Goal: Information Seeking & Learning: Learn about a topic

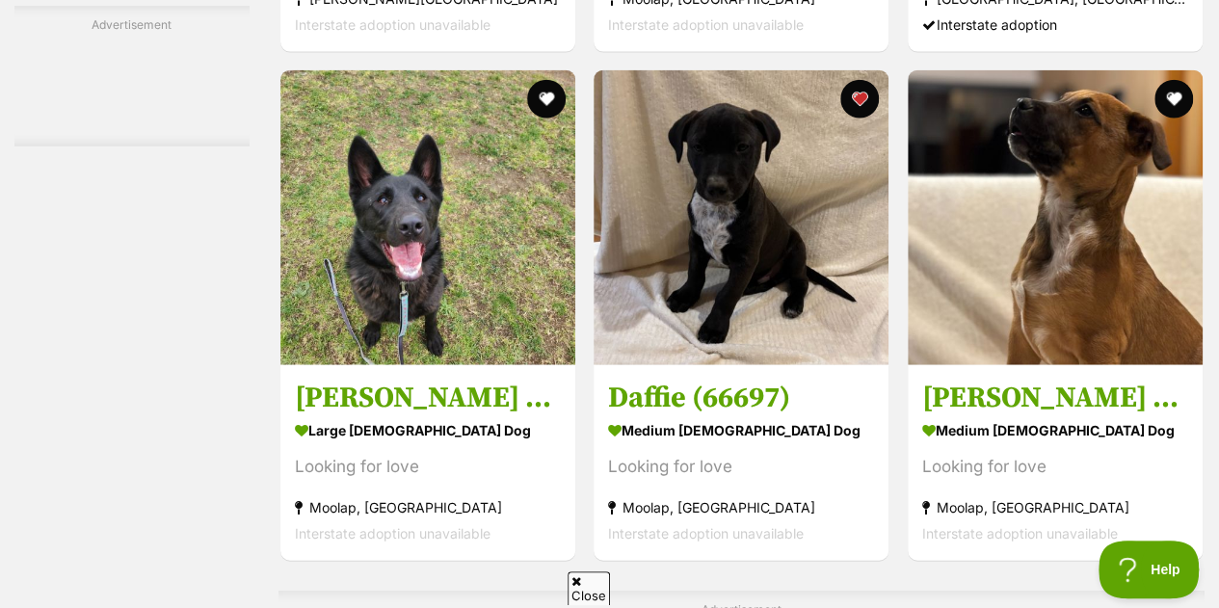
scroll to position [5878, 0]
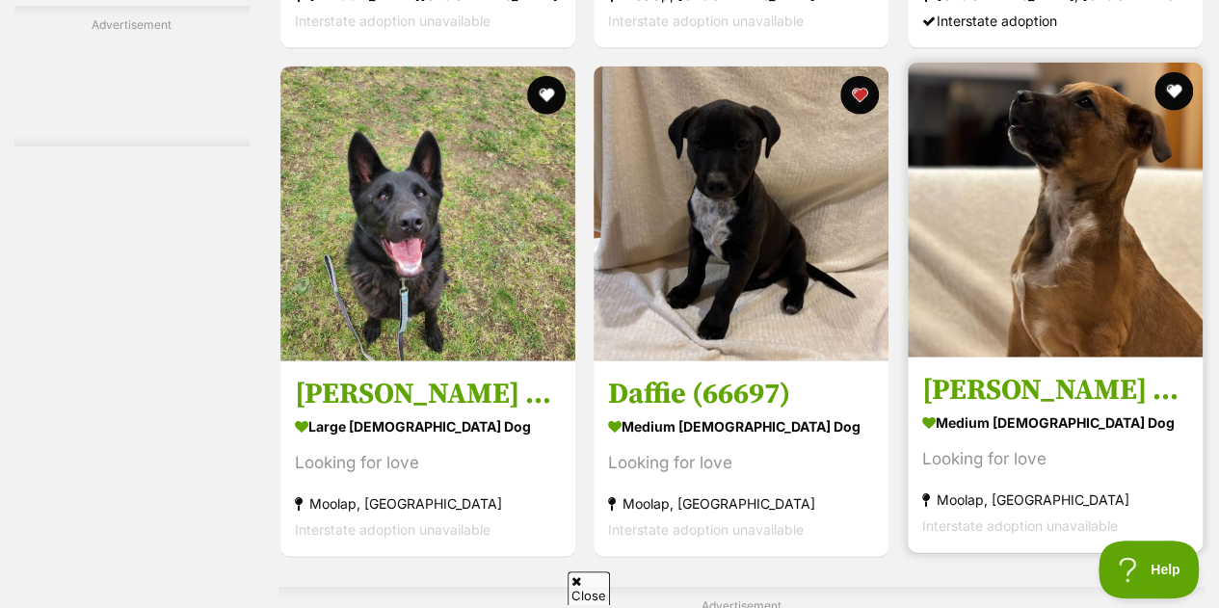
click at [1123, 222] on img at bounding box center [1055, 210] width 295 height 295
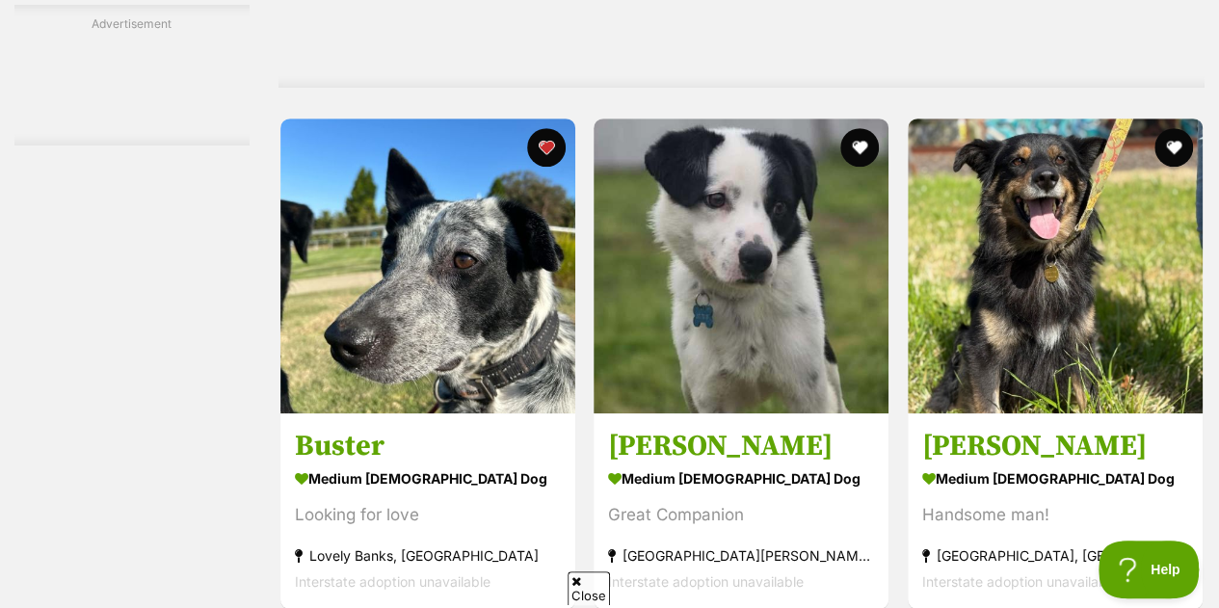
scroll to position [7720, 0]
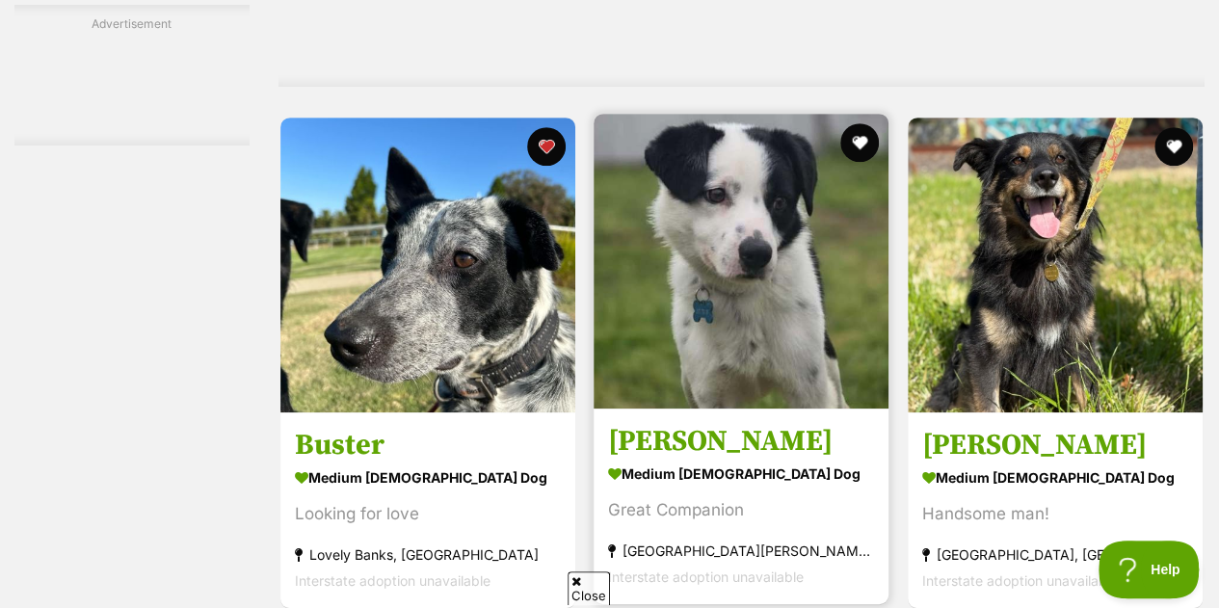
click at [812, 361] on img at bounding box center [741, 261] width 295 height 295
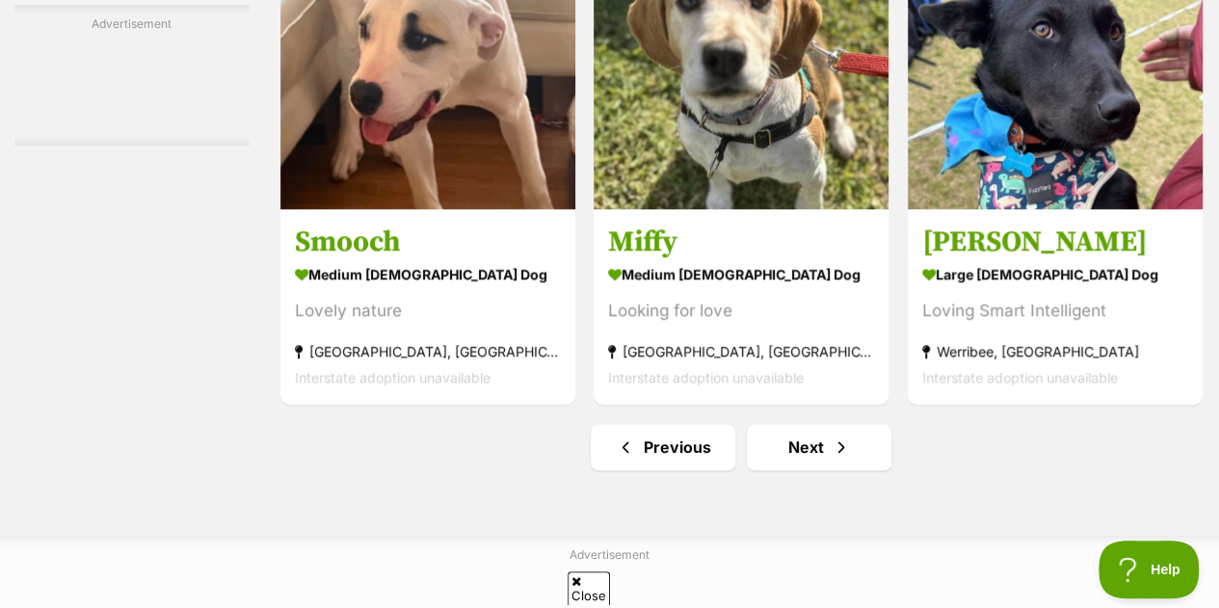
scroll to position [12037, 0]
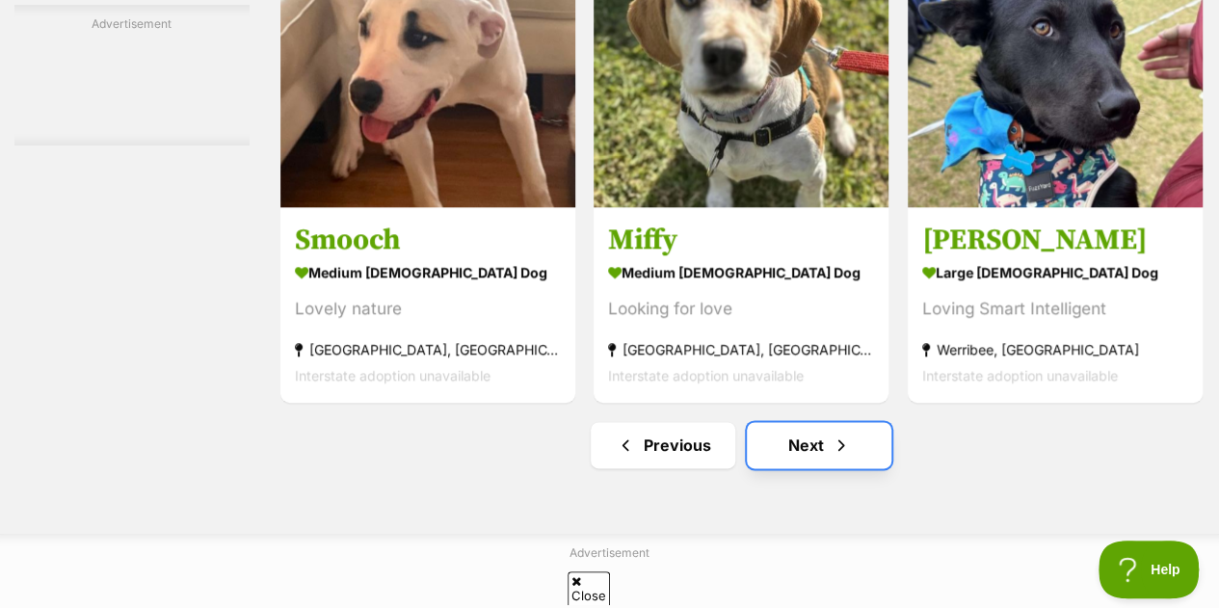
click at [769, 464] on link "Next" at bounding box center [819, 445] width 145 height 46
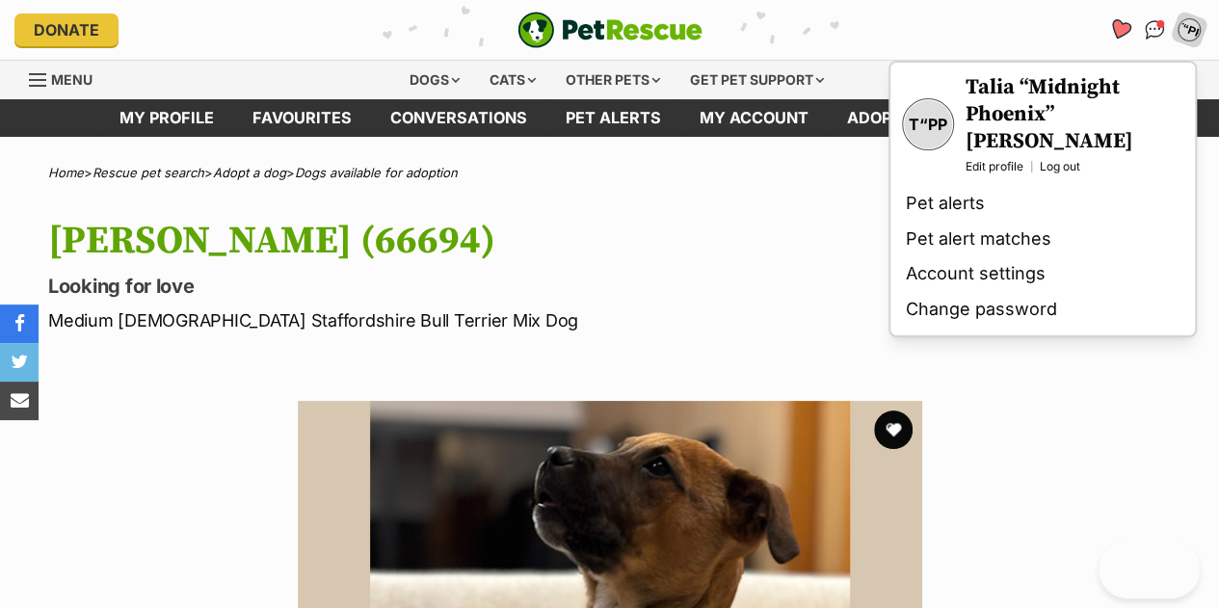
click at [1119, 33] on icon "Favourites" at bounding box center [1119, 29] width 23 height 22
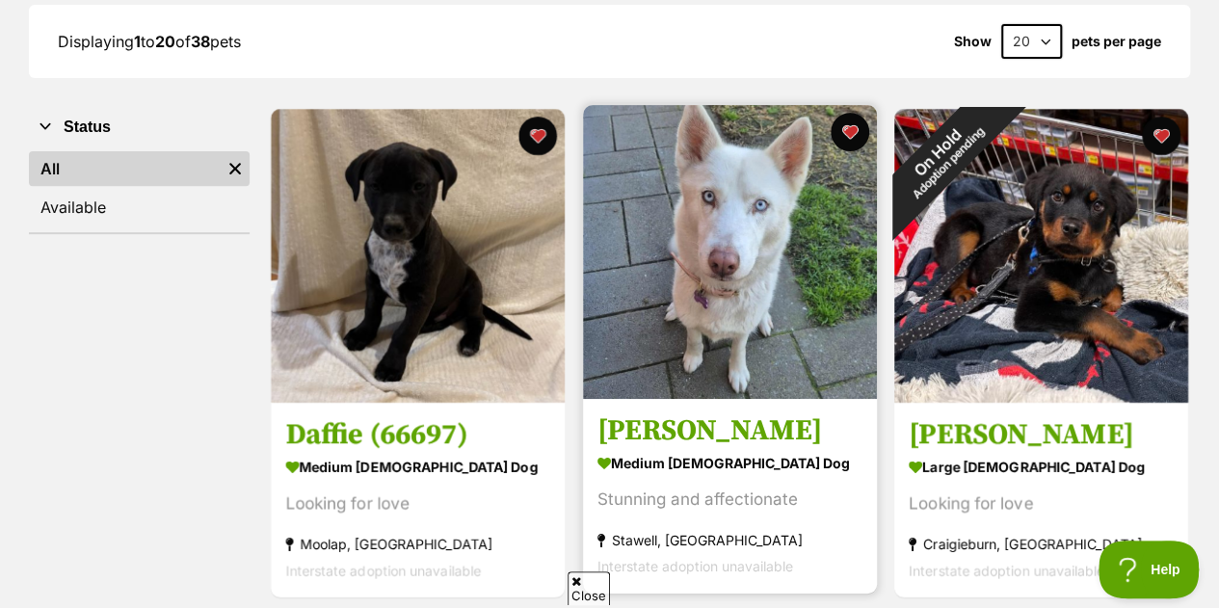
click at [806, 349] on img at bounding box center [730, 252] width 294 height 294
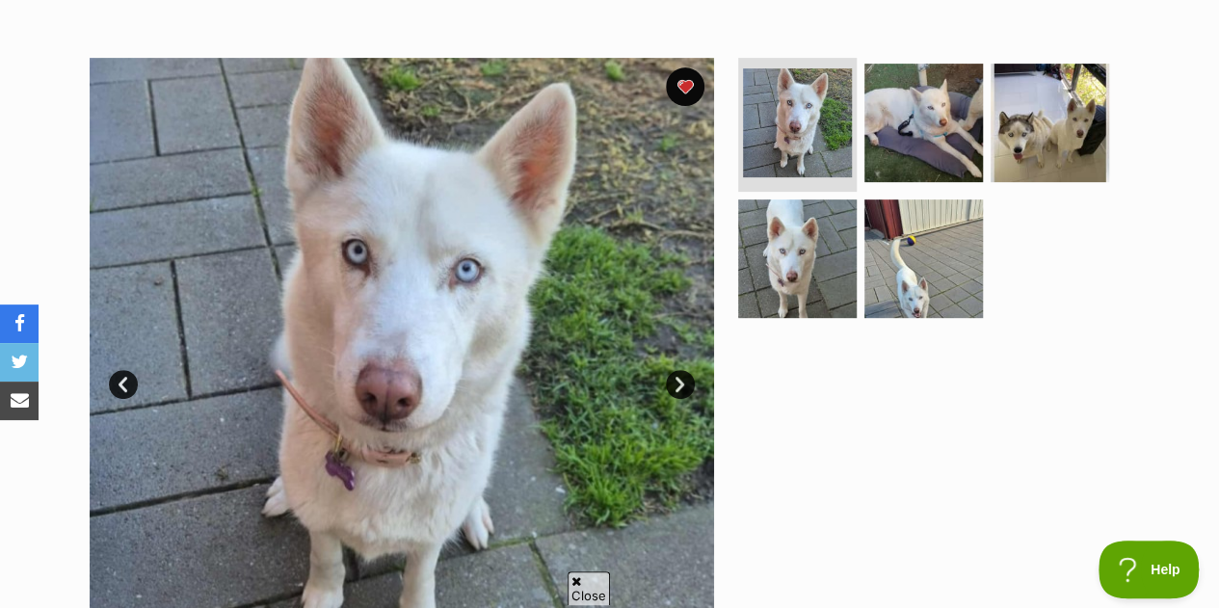
scroll to position [346, 0]
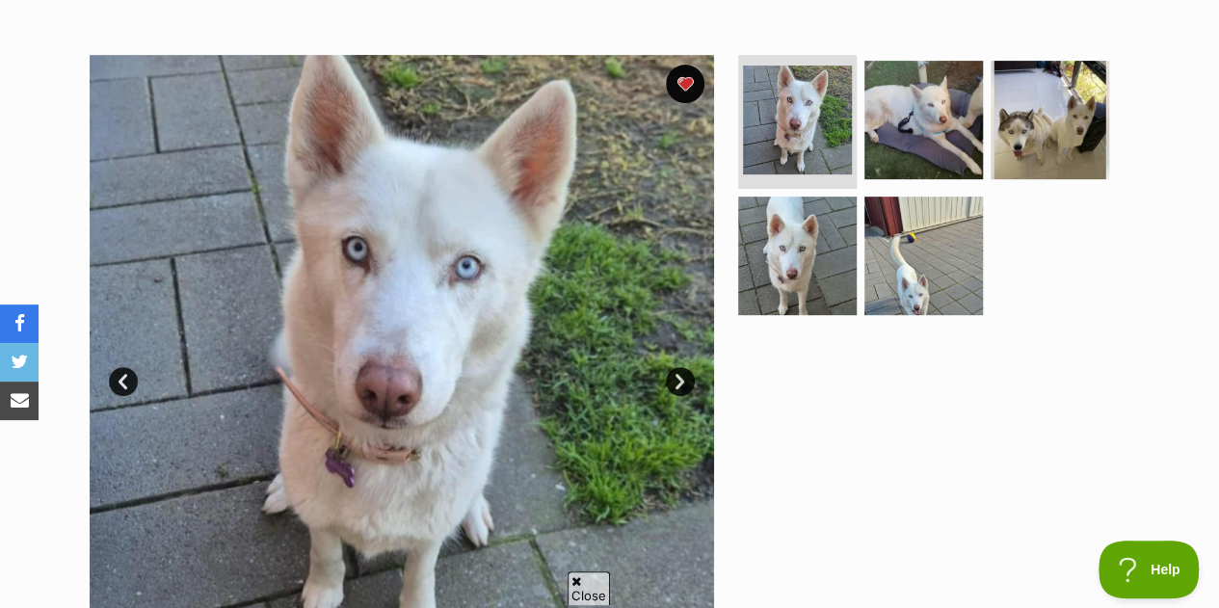
click at [1069, 457] on div at bounding box center [931, 367] width 395 height 624
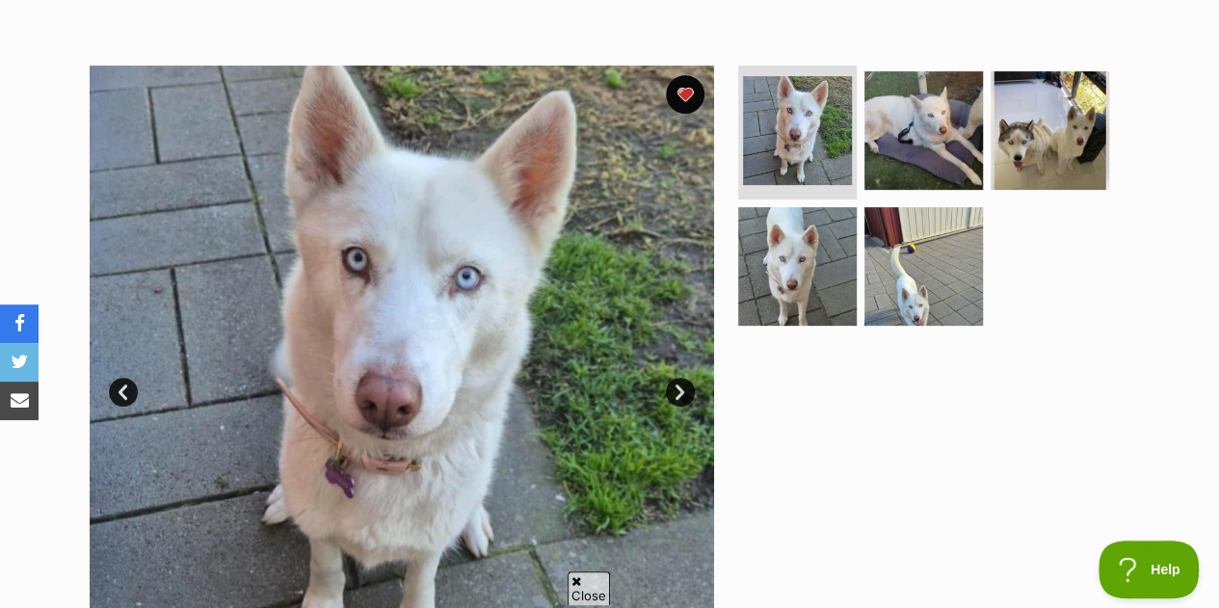
scroll to position [328, 0]
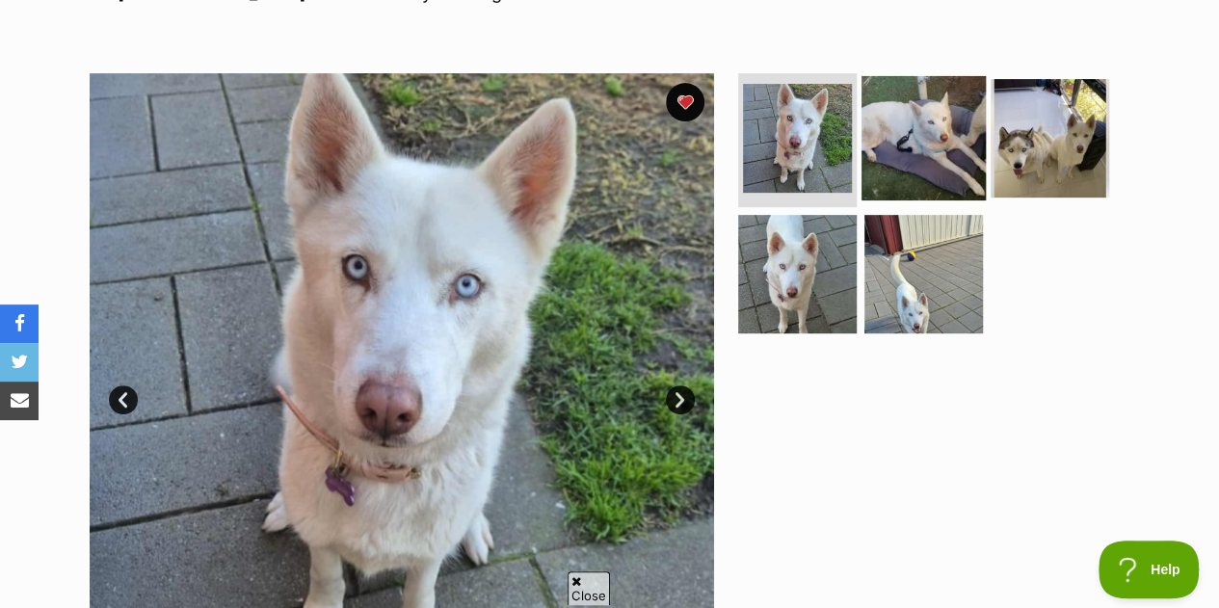
click at [960, 153] on img at bounding box center [923, 137] width 124 height 124
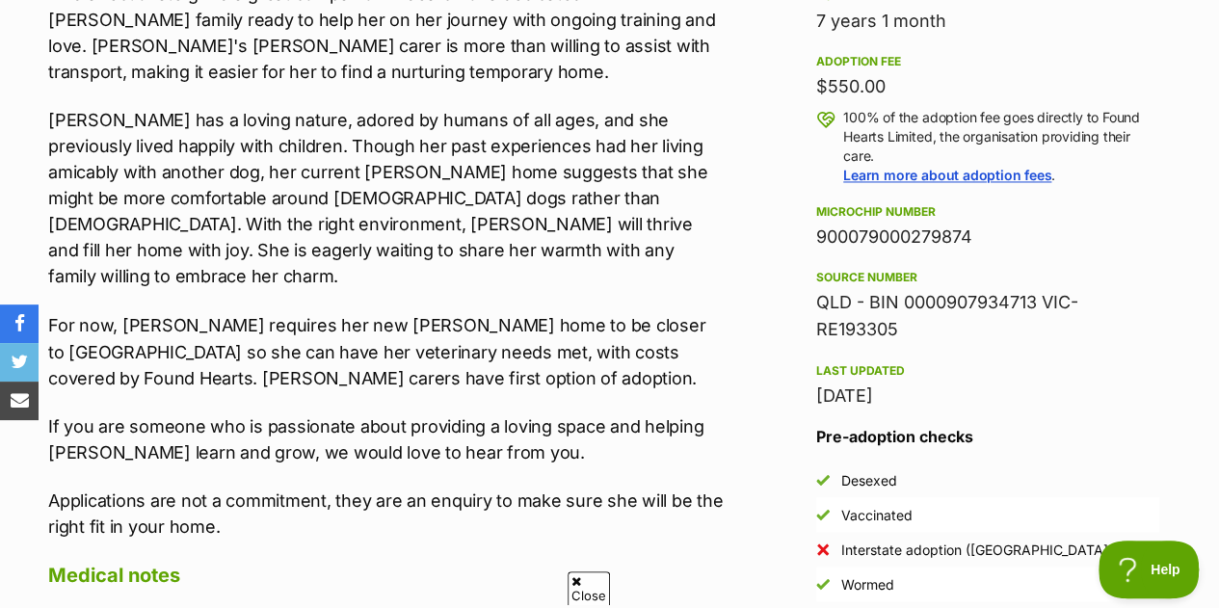
scroll to position [1475, 0]
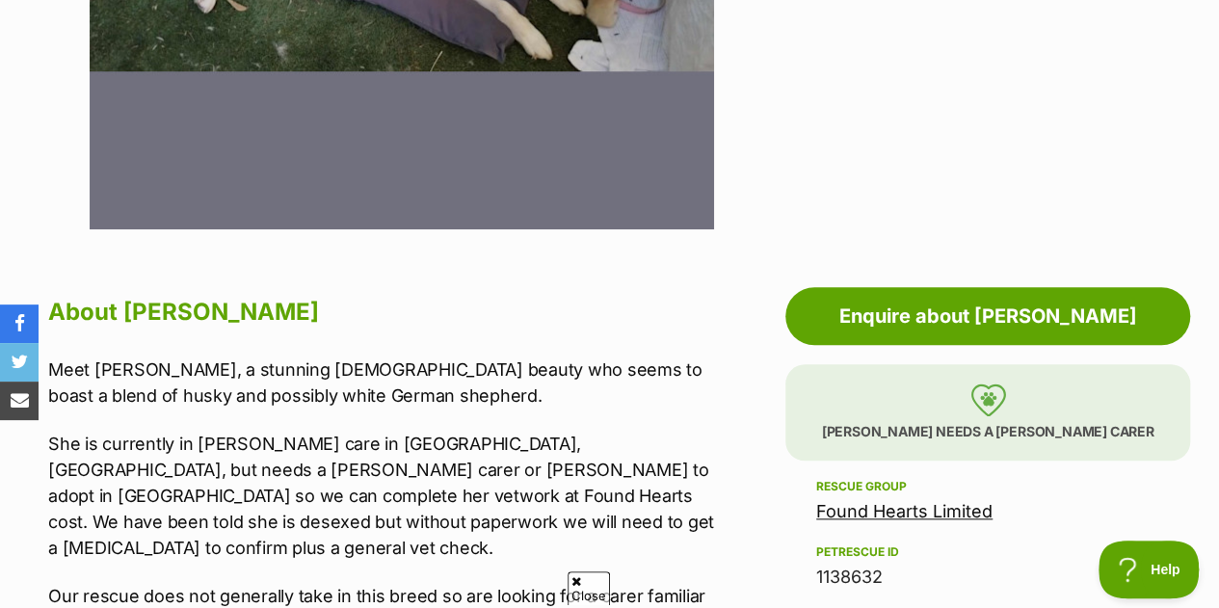
click at [1167, 424] on p "Ashie needs a foster carer" at bounding box center [987, 412] width 405 height 96
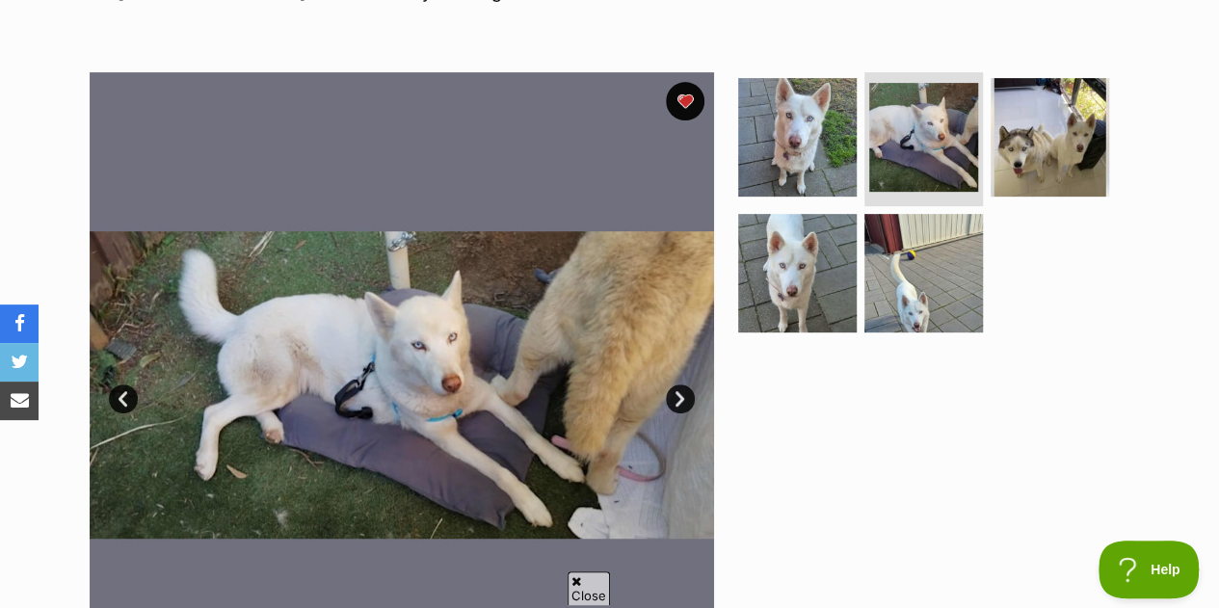
scroll to position [322, 0]
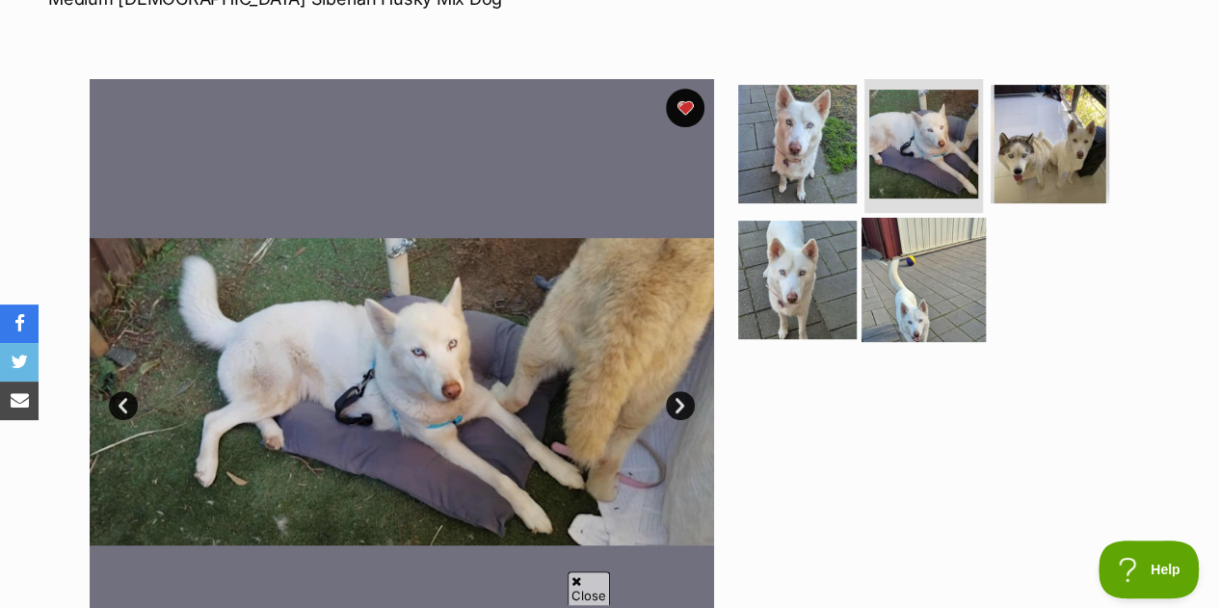
click at [971, 278] on img at bounding box center [923, 280] width 124 height 124
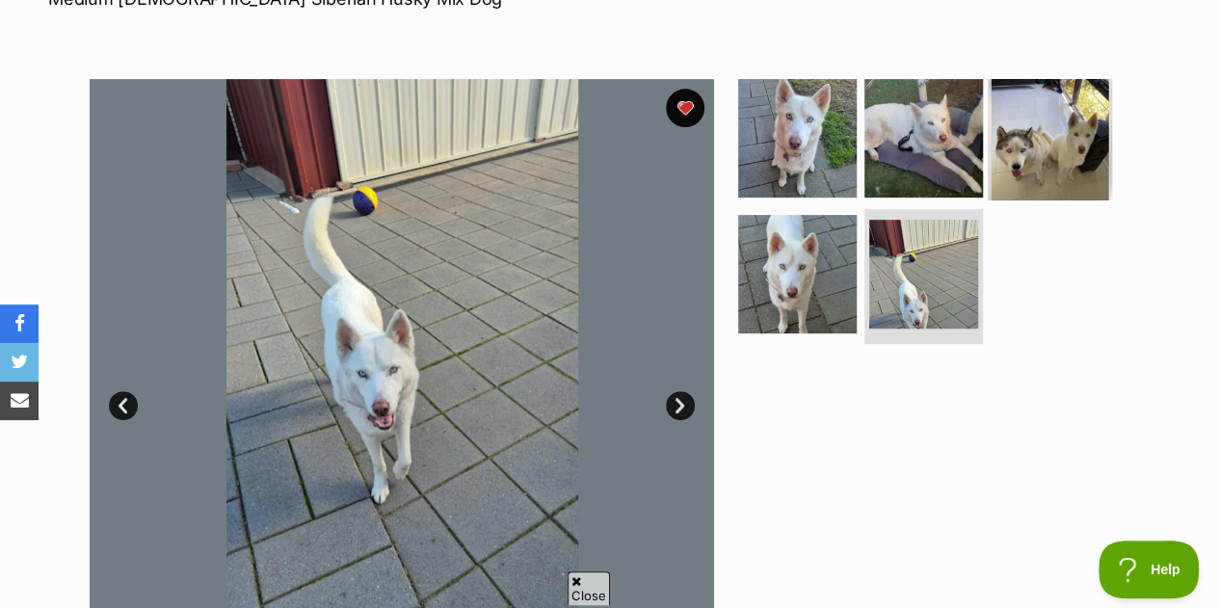
click at [1069, 160] on img at bounding box center [1050, 137] width 124 height 124
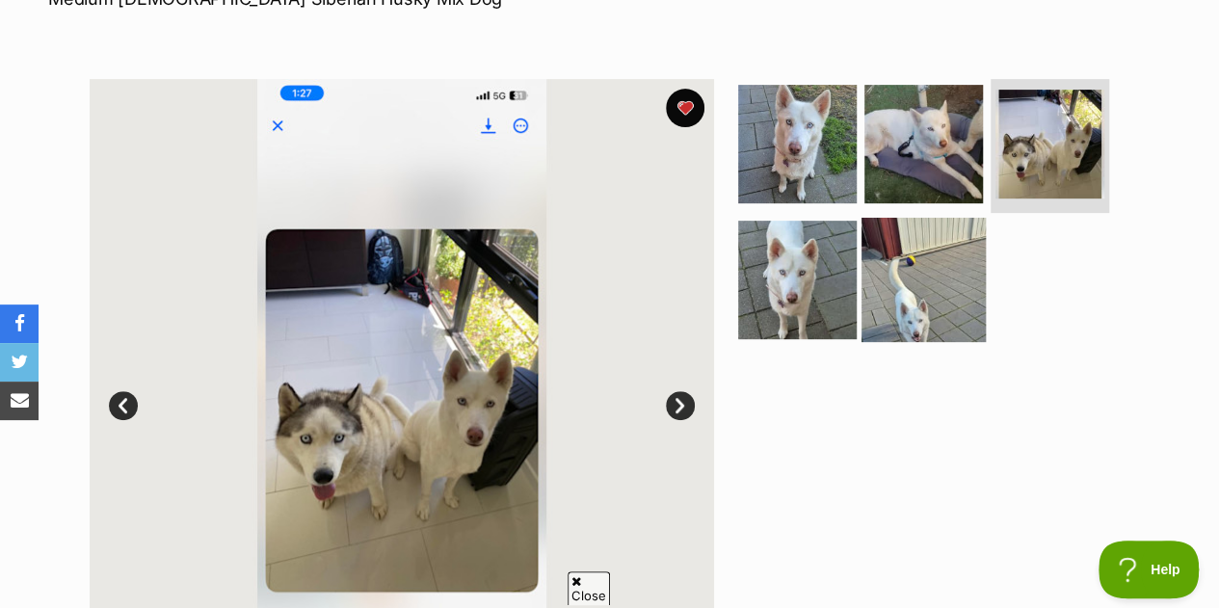
click at [935, 281] on img at bounding box center [923, 280] width 124 height 124
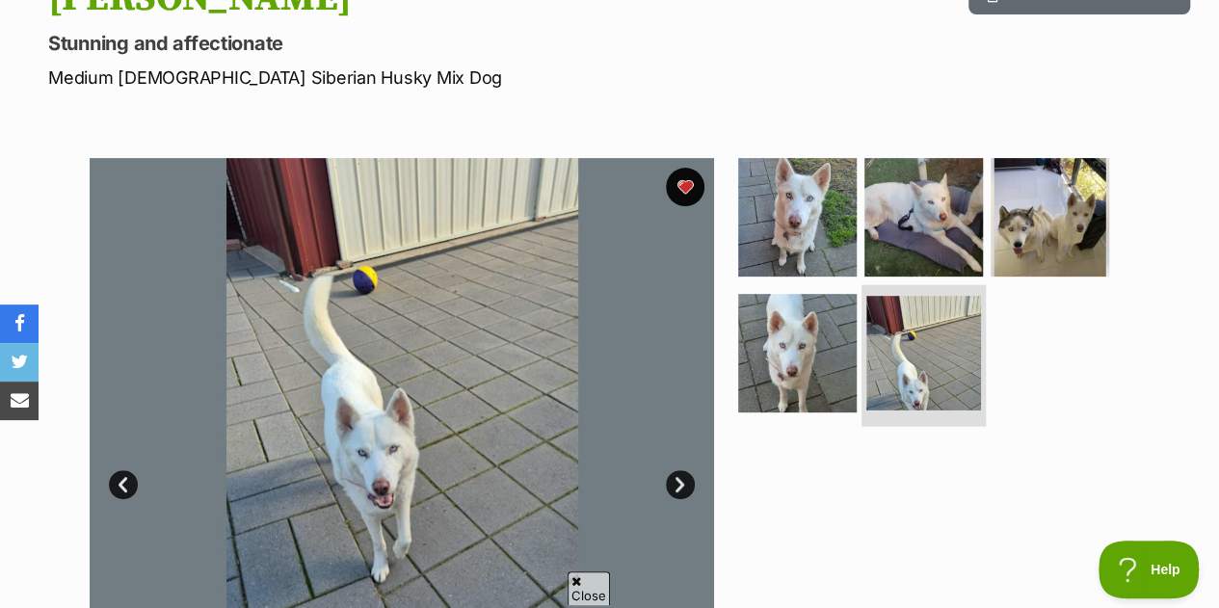
scroll to position [0, 0]
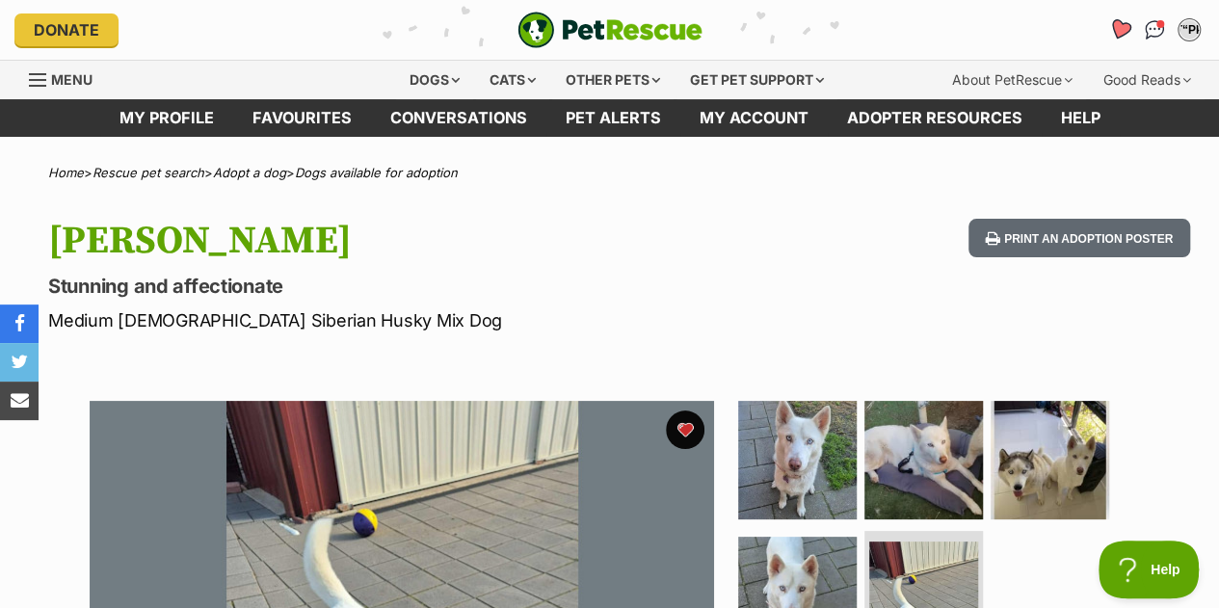
click at [1125, 28] on icon "Favourites" at bounding box center [1119, 29] width 23 height 22
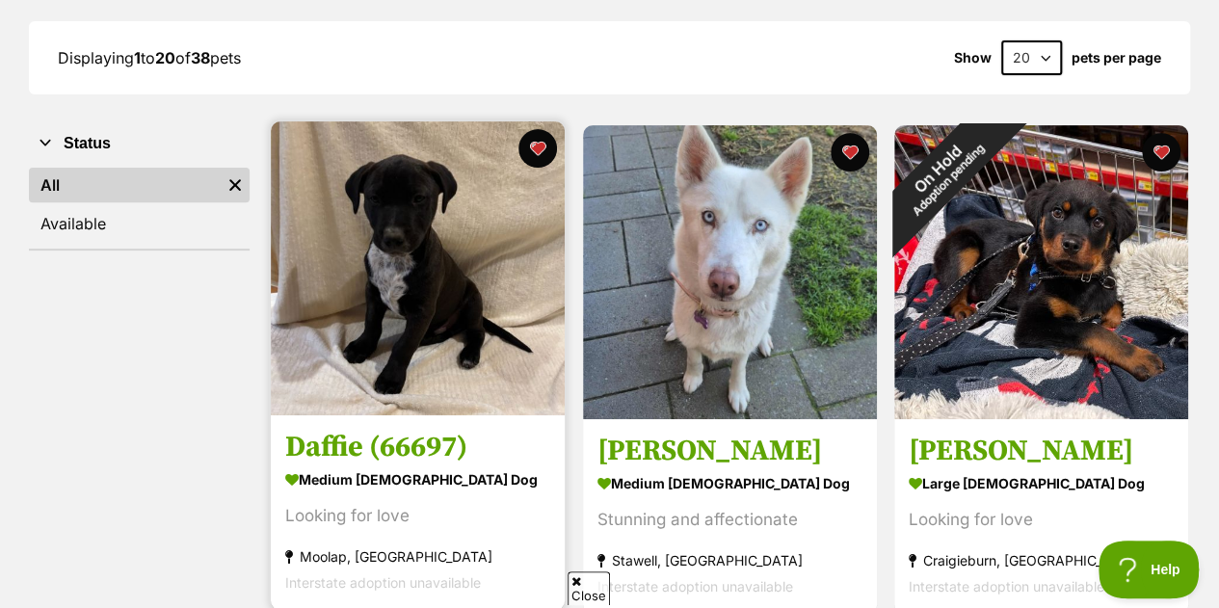
scroll to position [278, 0]
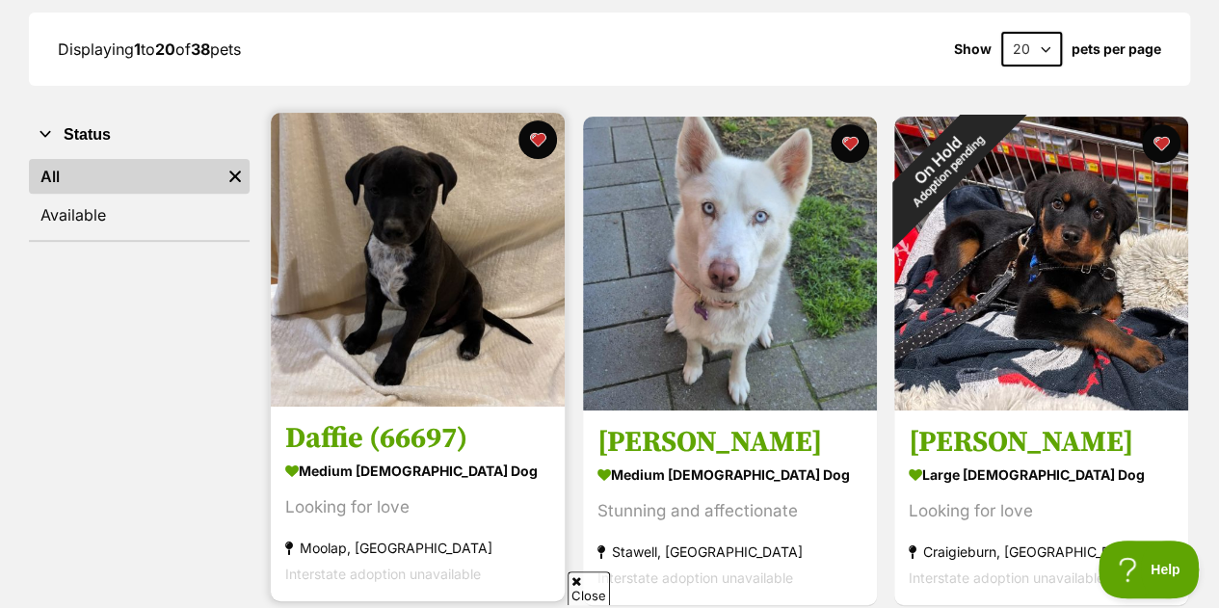
click at [451, 297] on img at bounding box center [418, 260] width 294 height 294
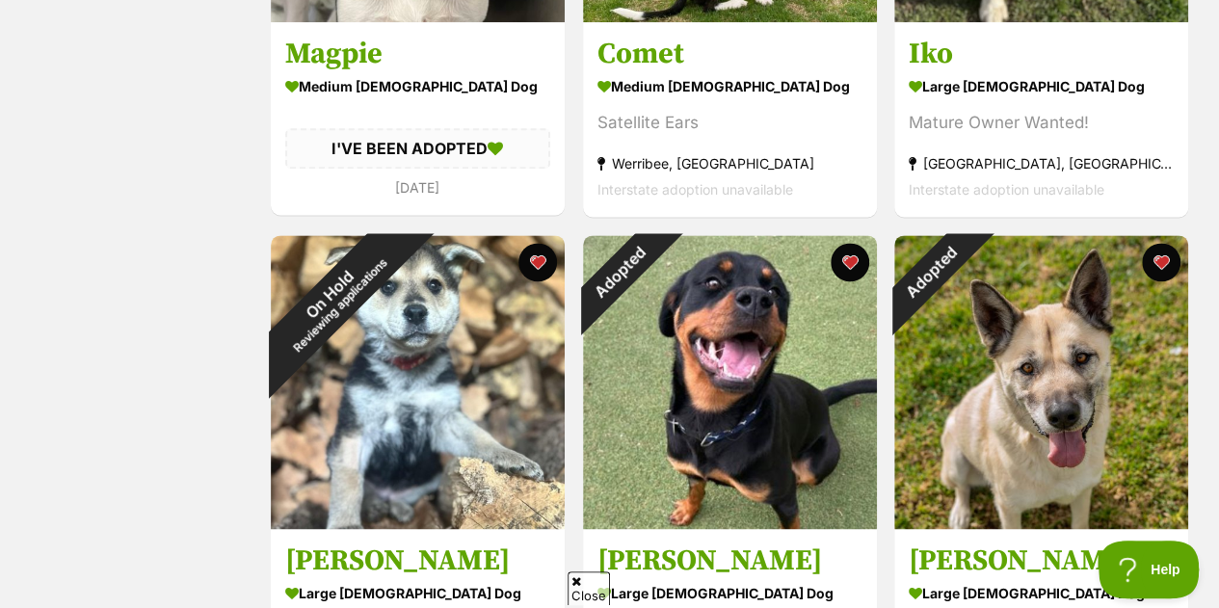
scroll to position [1176, 0]
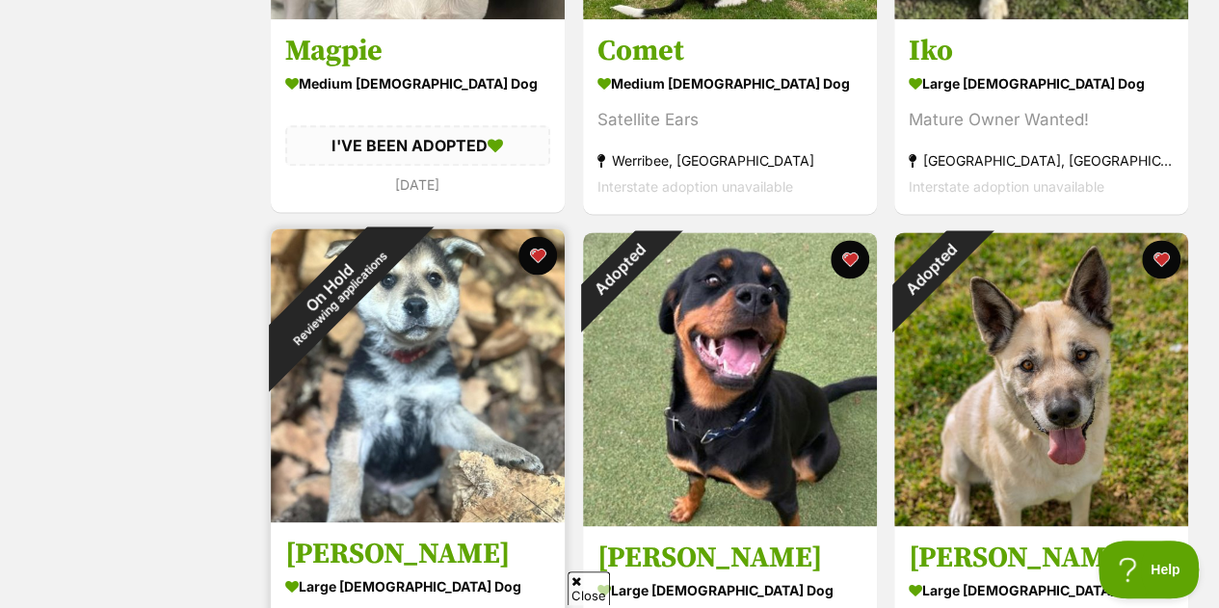
click at [397, 369] on img at bounding box center [418, 375] width 294 height 294
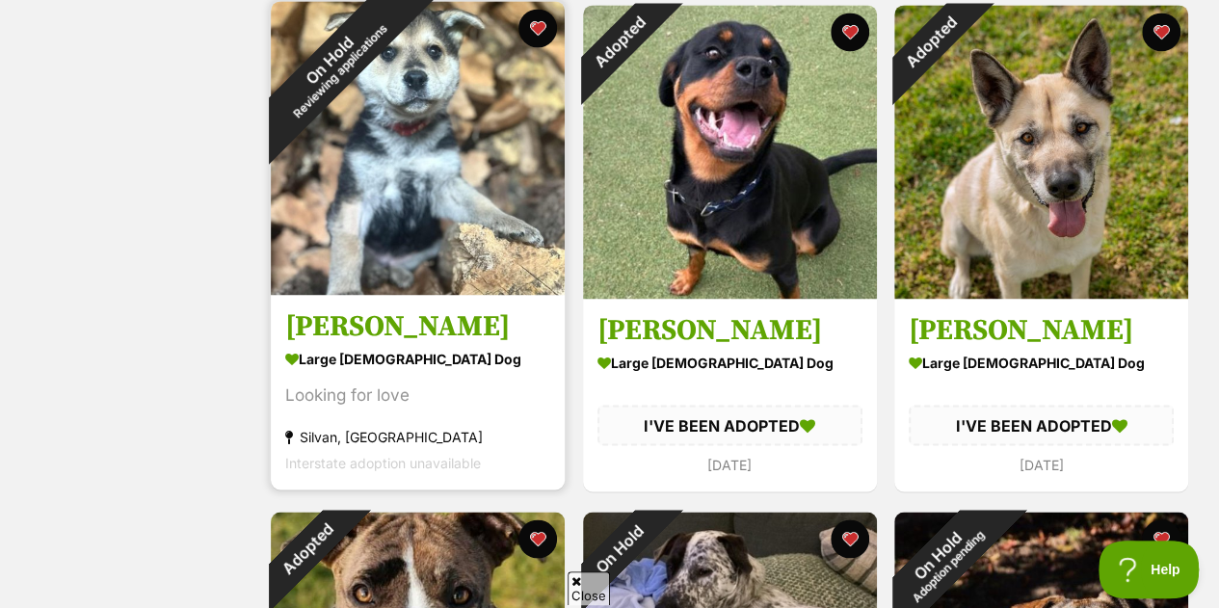
scroll to position [1402, 0]
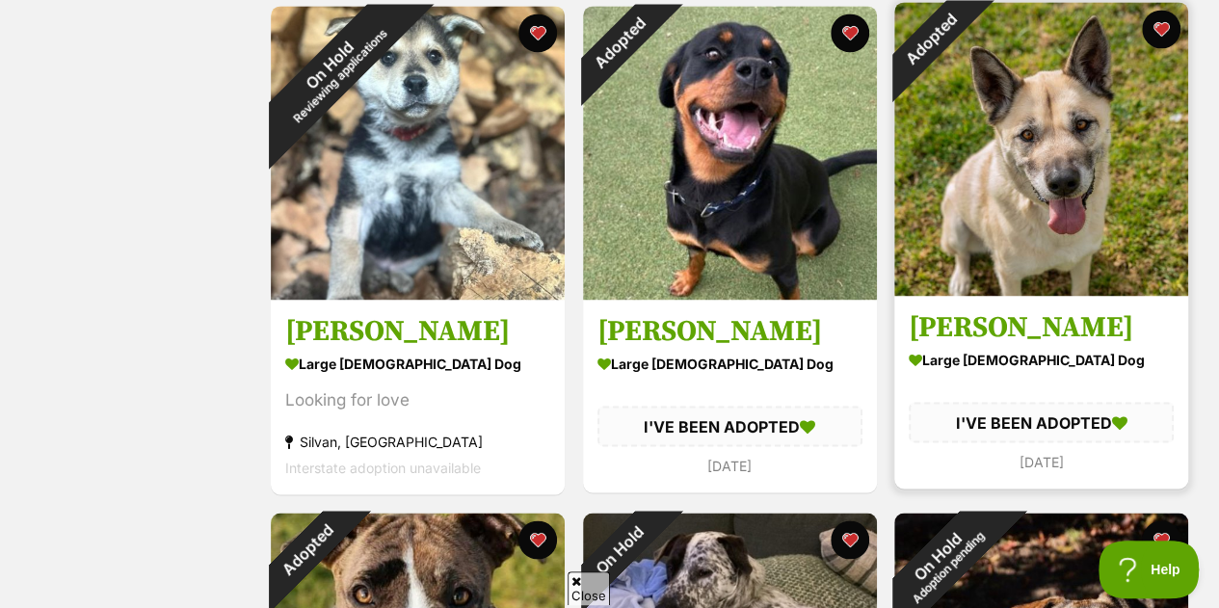
click at [1145, 418] on div "I'VE BEEN ADOPTED" at bounding box center [1041, 422] width 265 height 40
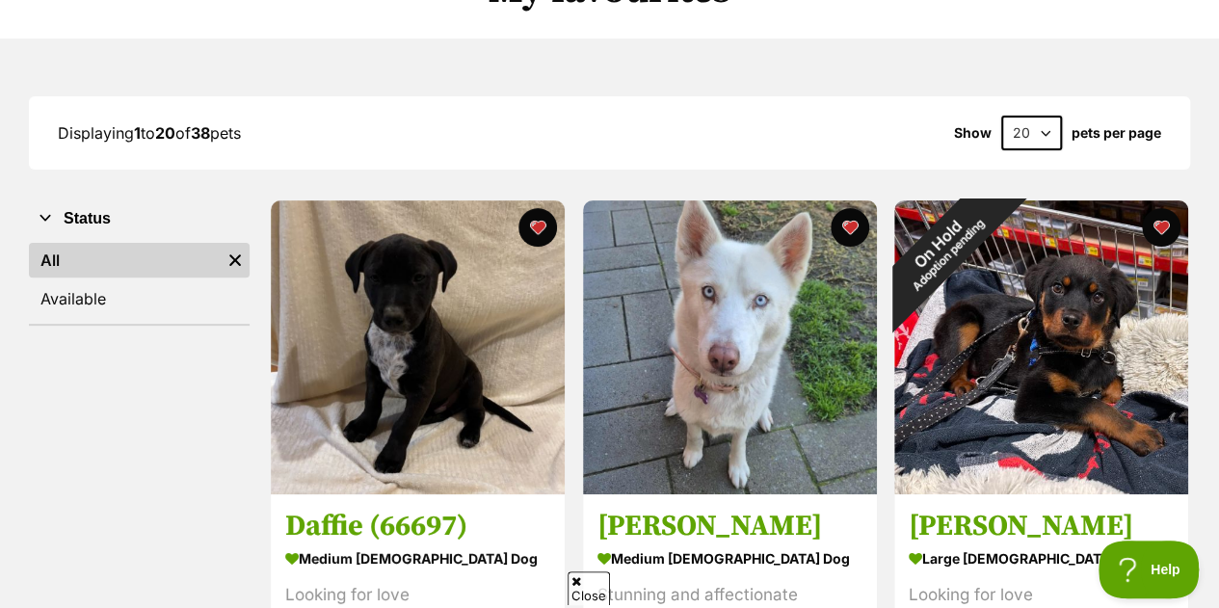
scroll to position [212, 0]
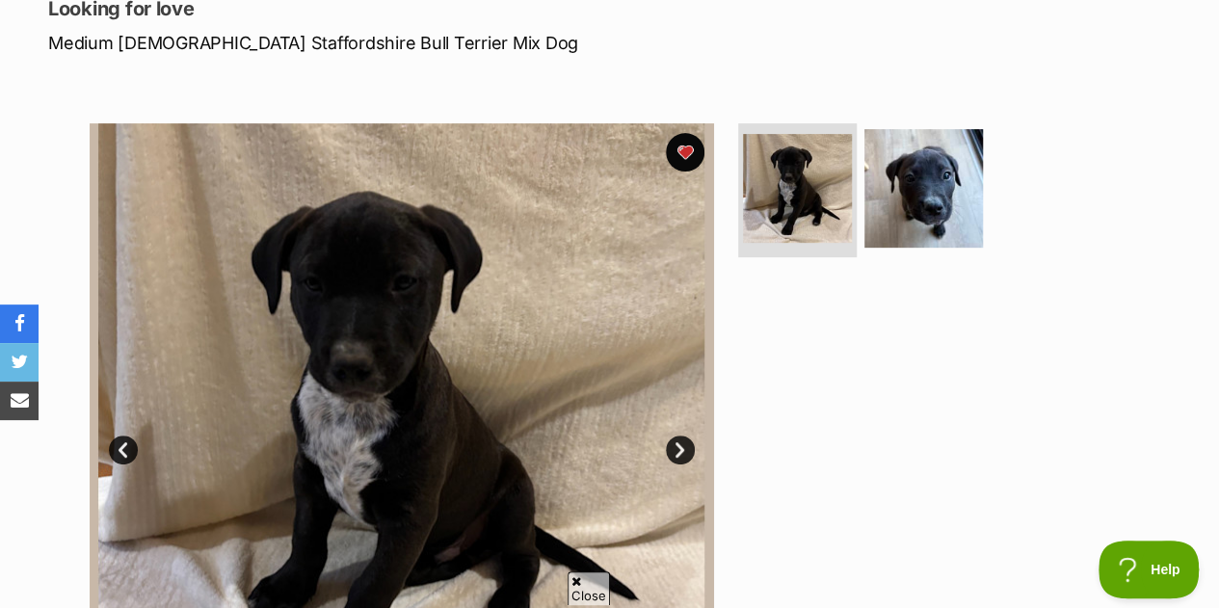
scroll to position [295, 0]
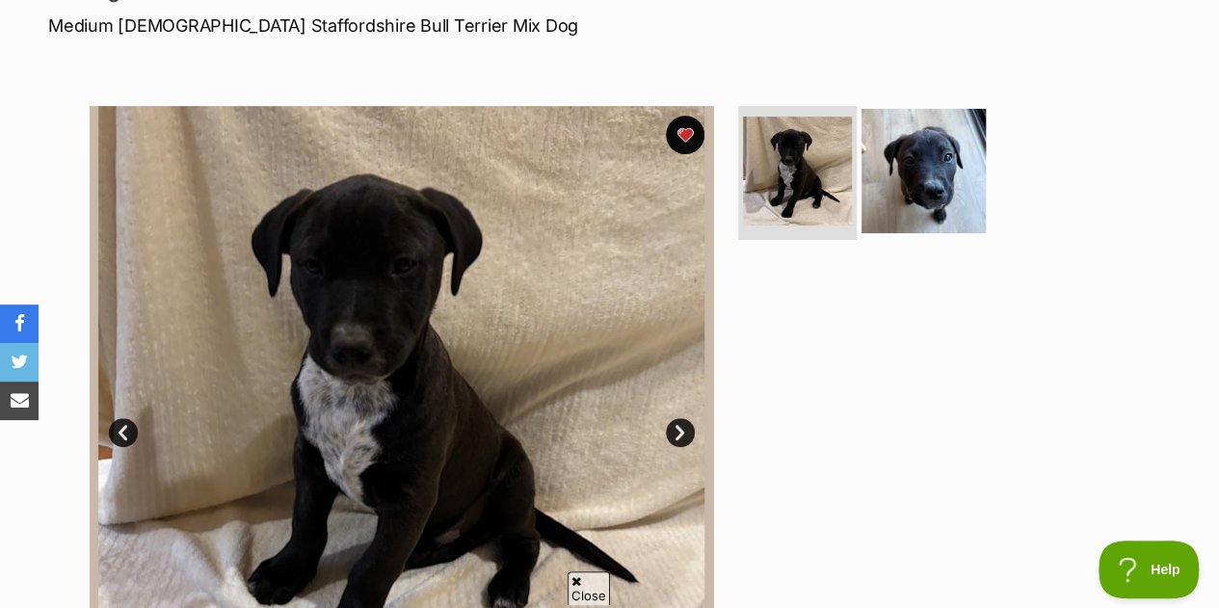
click at [913, 186] on img at bounding box center [923, 170] width 124 height 124
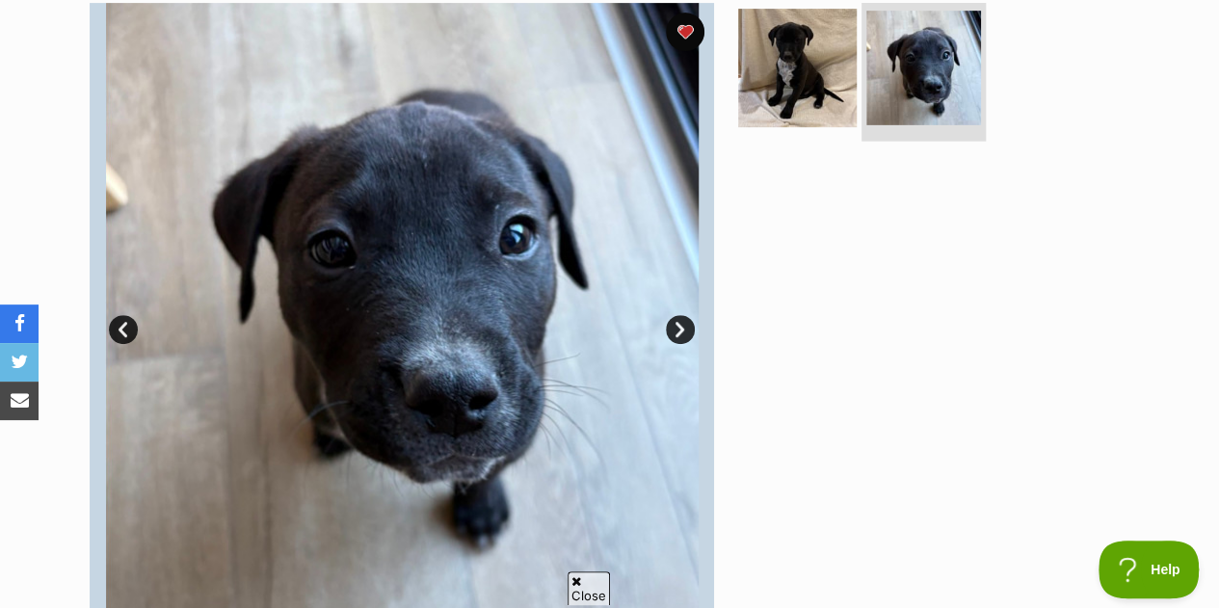
scroll to position [399, 0]
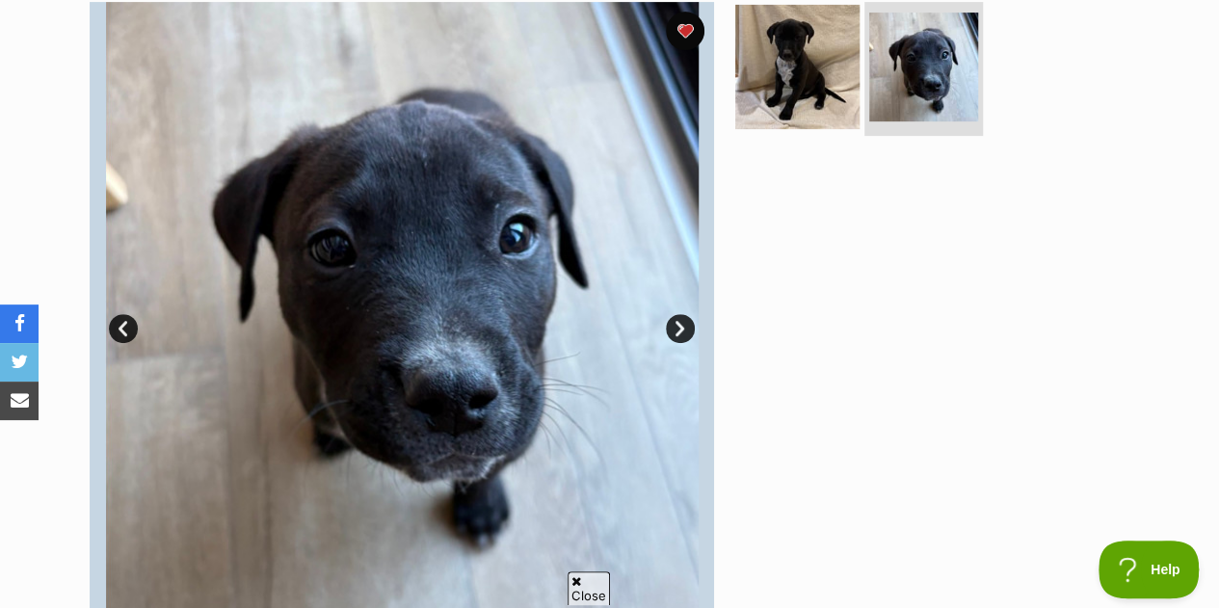
click at [792, 97] on img at bounding box center [797, 66] width 124 height 124
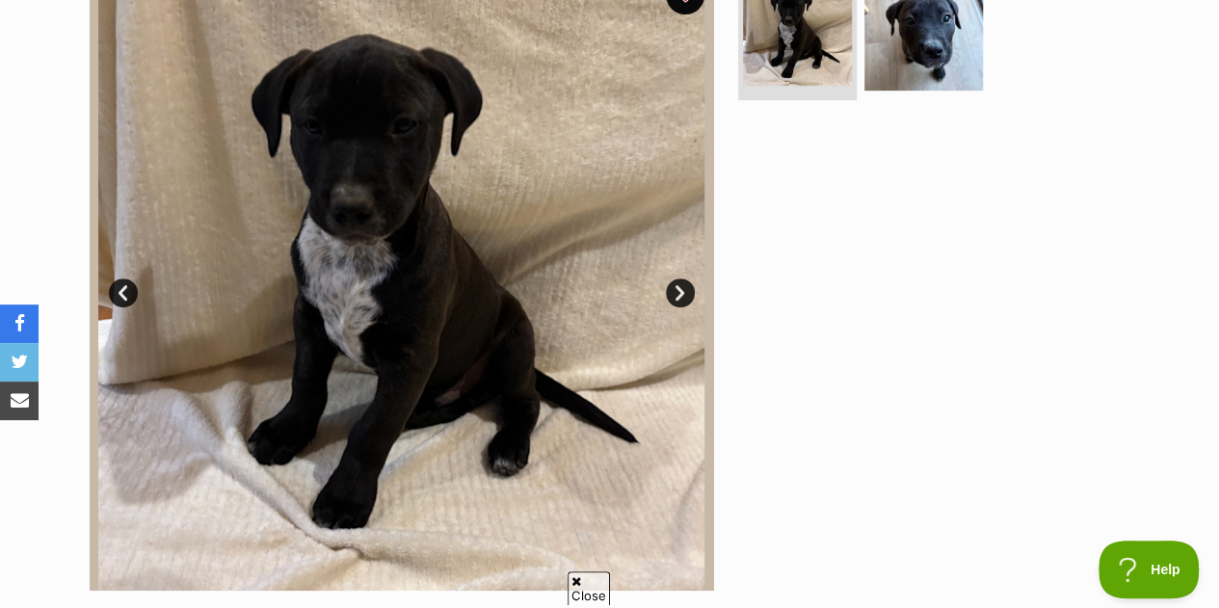
scroll to position [450, 0]
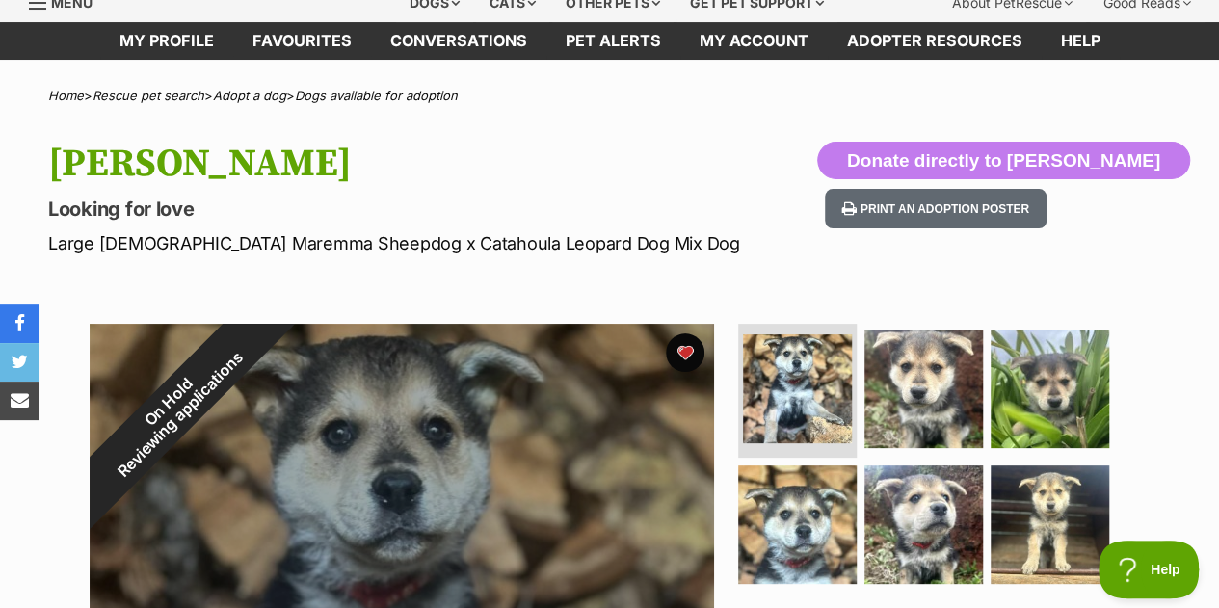
scroll to position [148, 0]
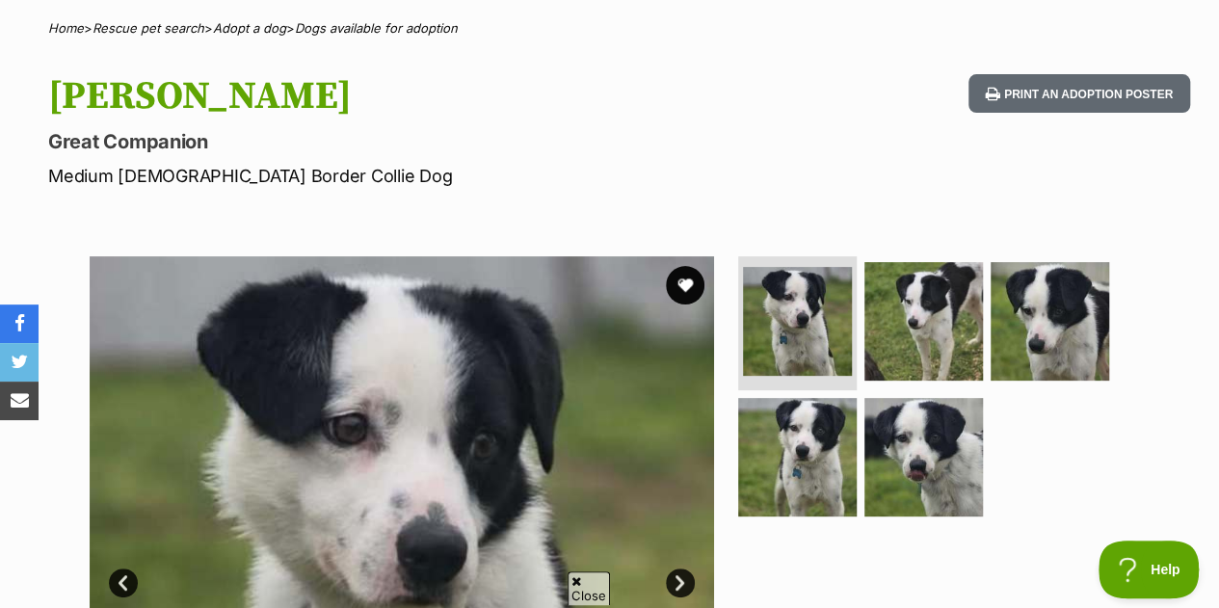
click at [1170, 503] on div "Available 1 of 5 images 1 of 5 images 1 of 5 images 1 of 5 images 1 of 5 images…" at bounding box center [609, 553] width 1219 height 653
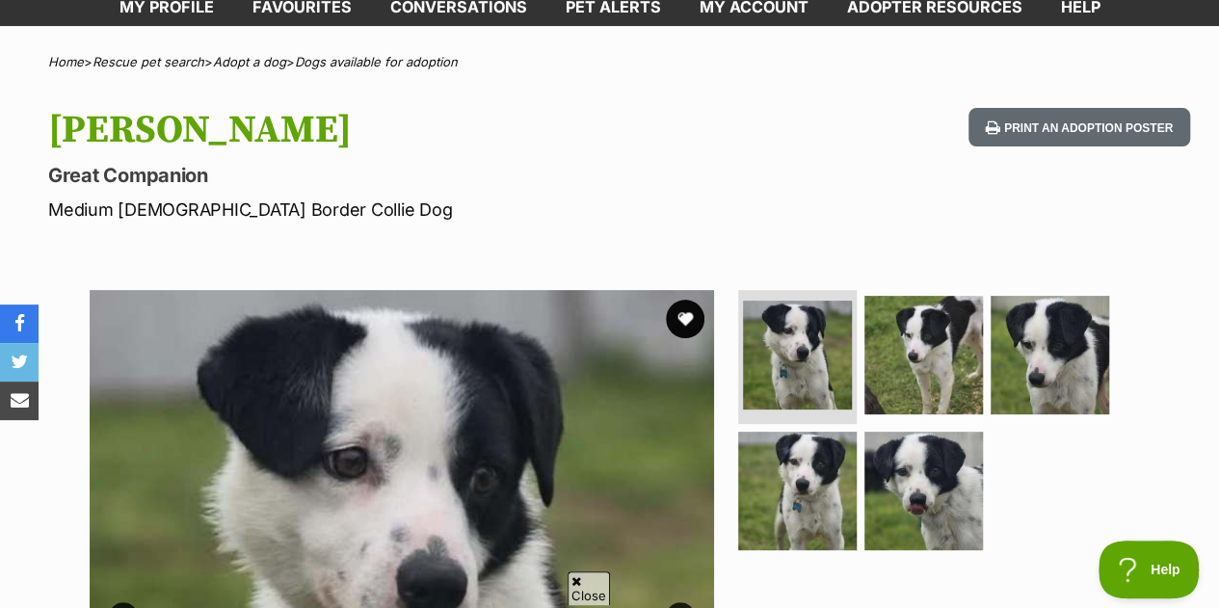
scroll to position [110, 0]
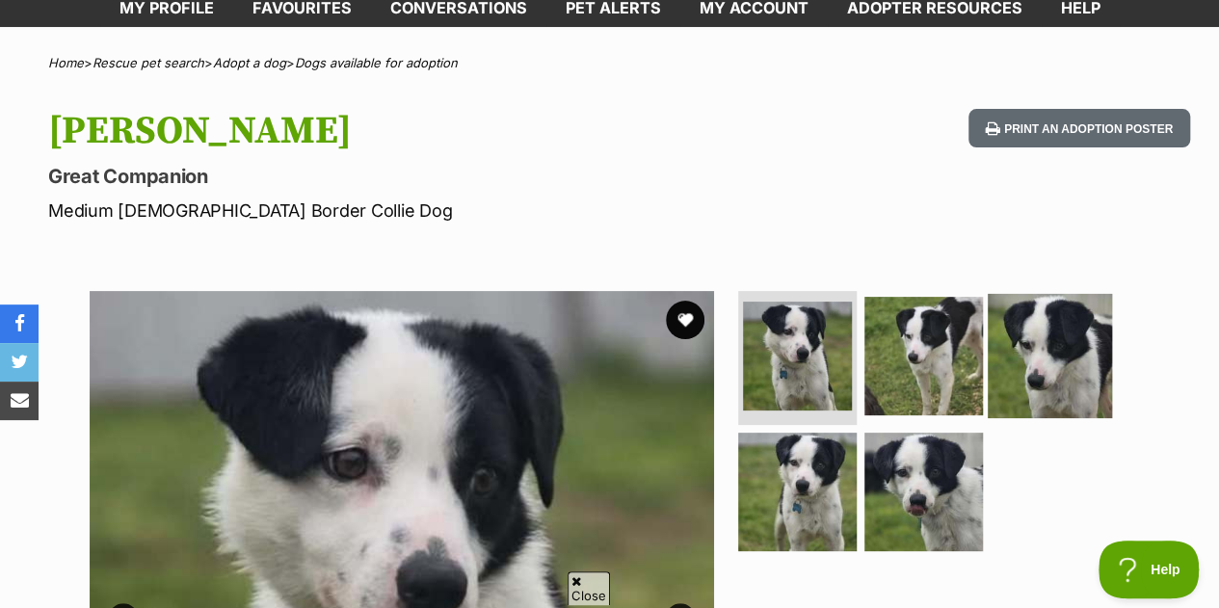
click at [1071, 378] on img at bounding box center [1050, 355] width 124 height 124
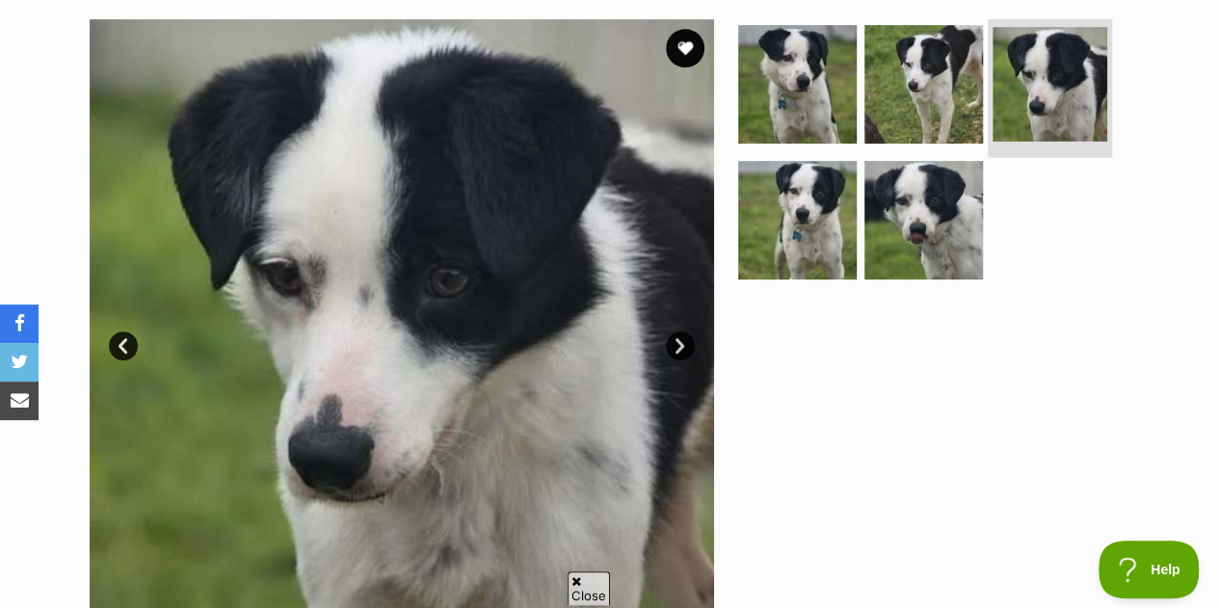
scroll to position [386, 0]
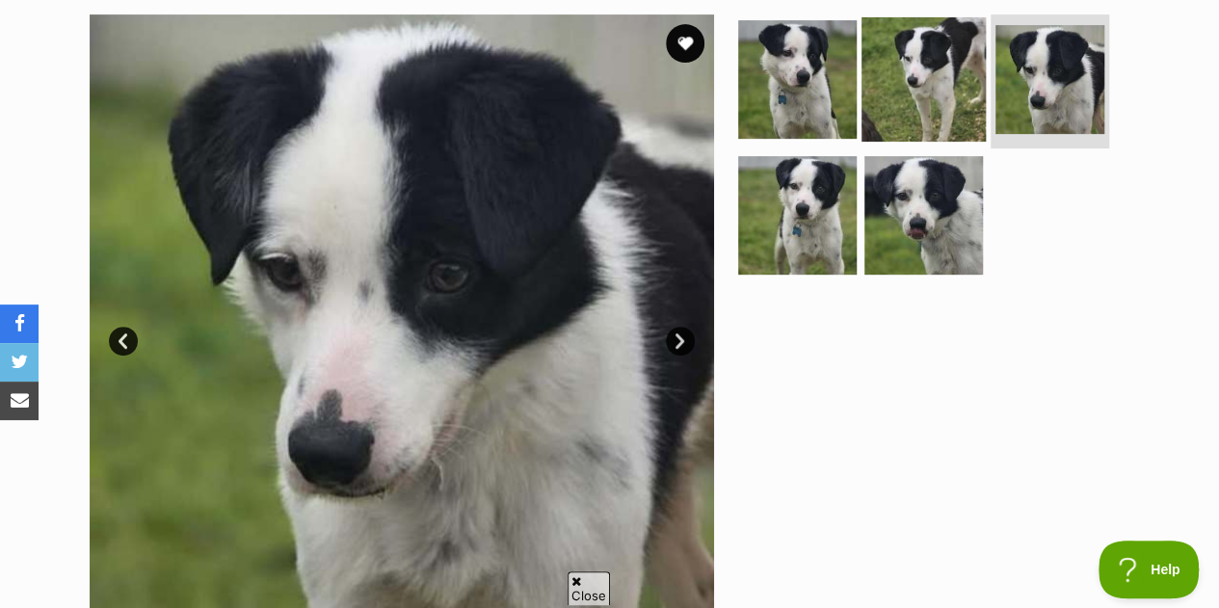
click at [957, 103] on img at bounding box center [923, 78] width 124 height 124
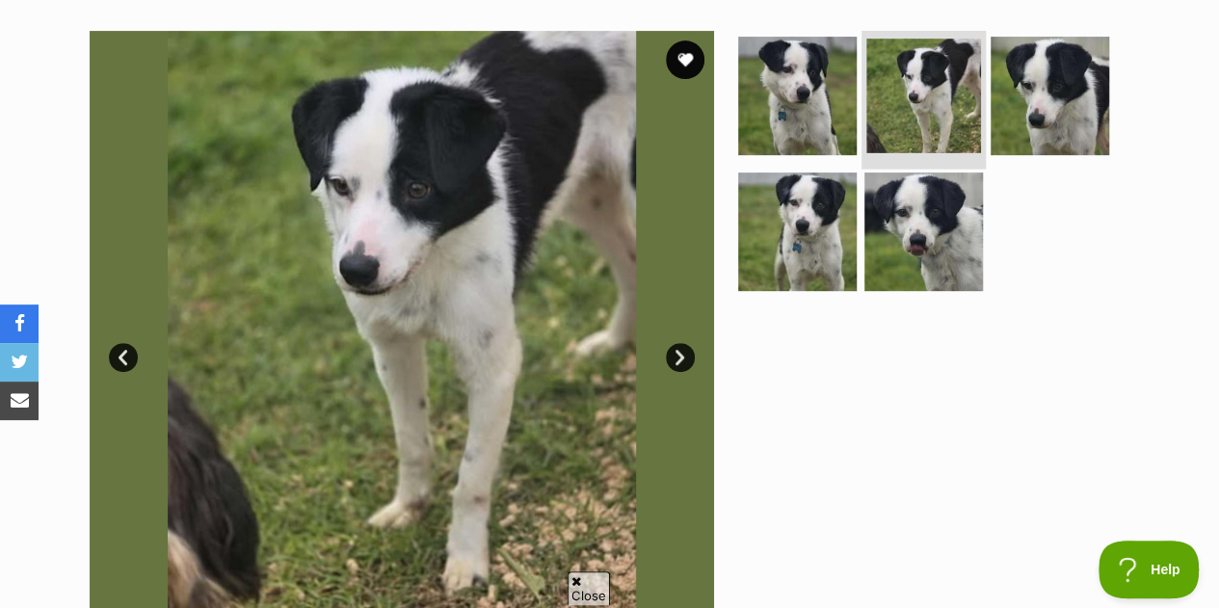
scroll to position [402, 0]
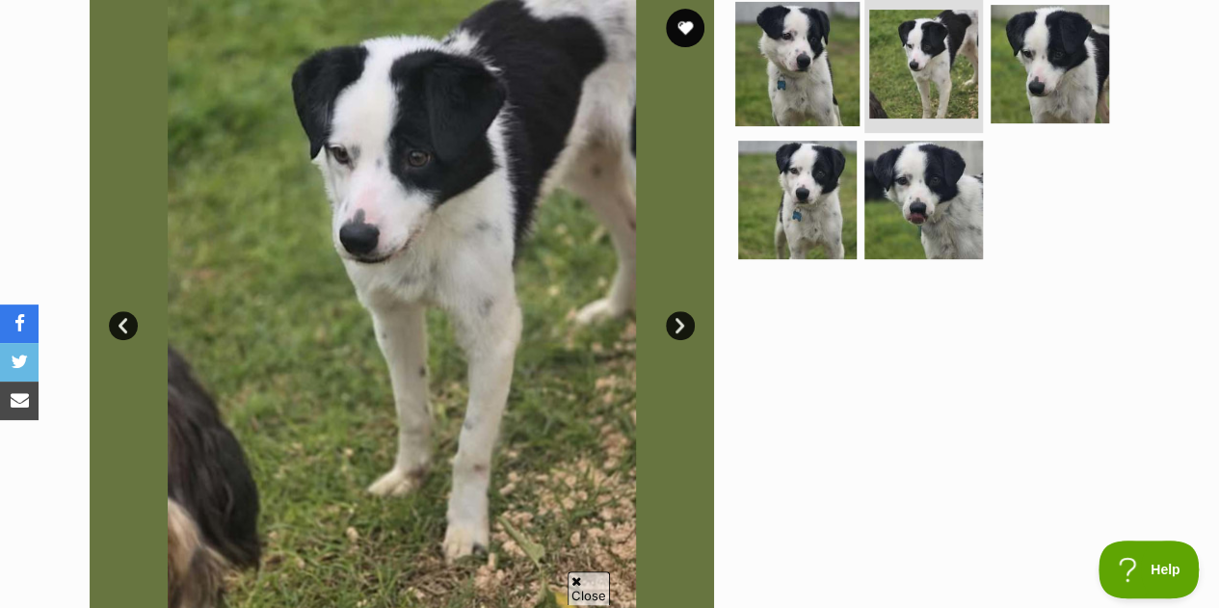
click at [784, 56] on img at bounding box center [797, 63] width 124 height 124
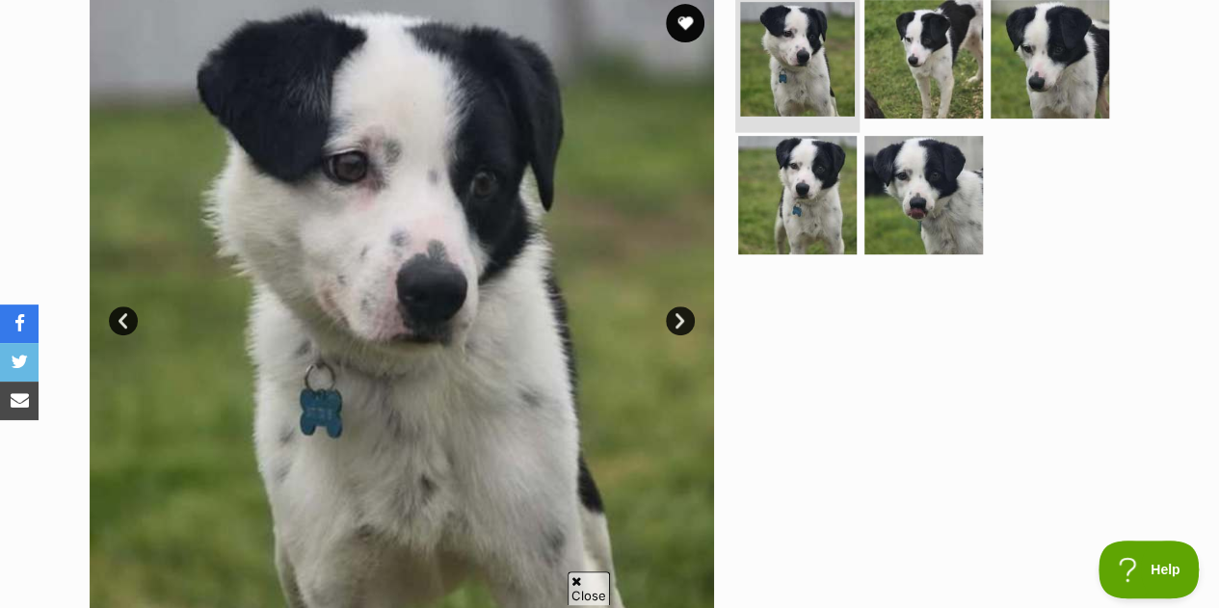
scroll to position [400, 0]
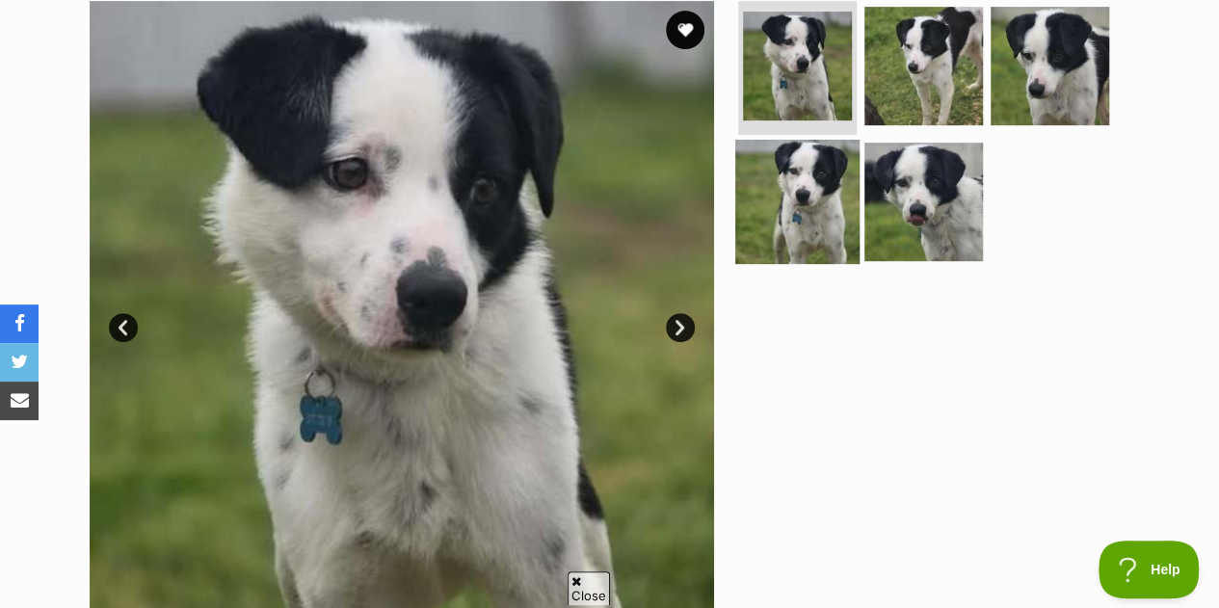
click at [802, 177] on img at bounding box center [797, 202] width 124 height 124
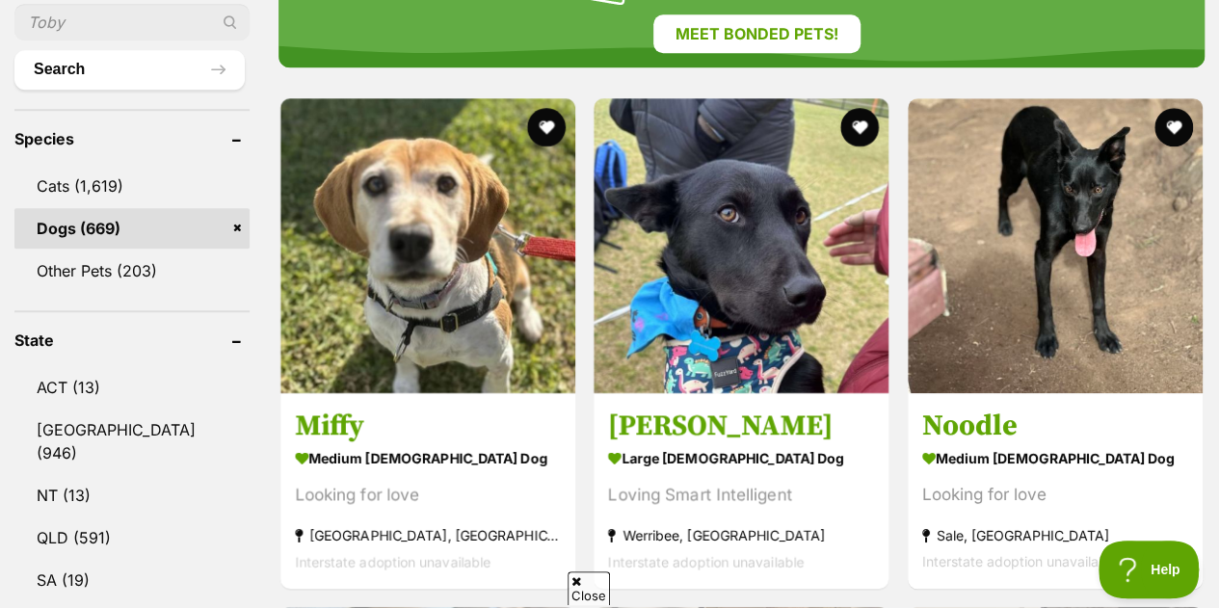
scroll to position [699, 0]
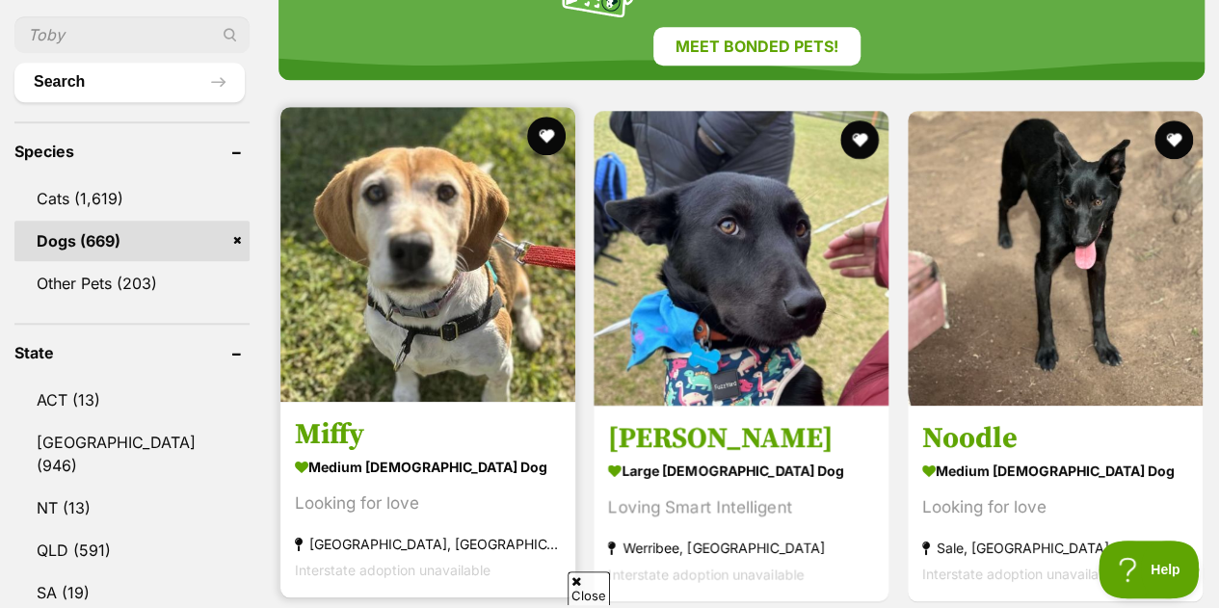
click at [452, 194] on img at bounding box center [427, 254] width 295 height 295
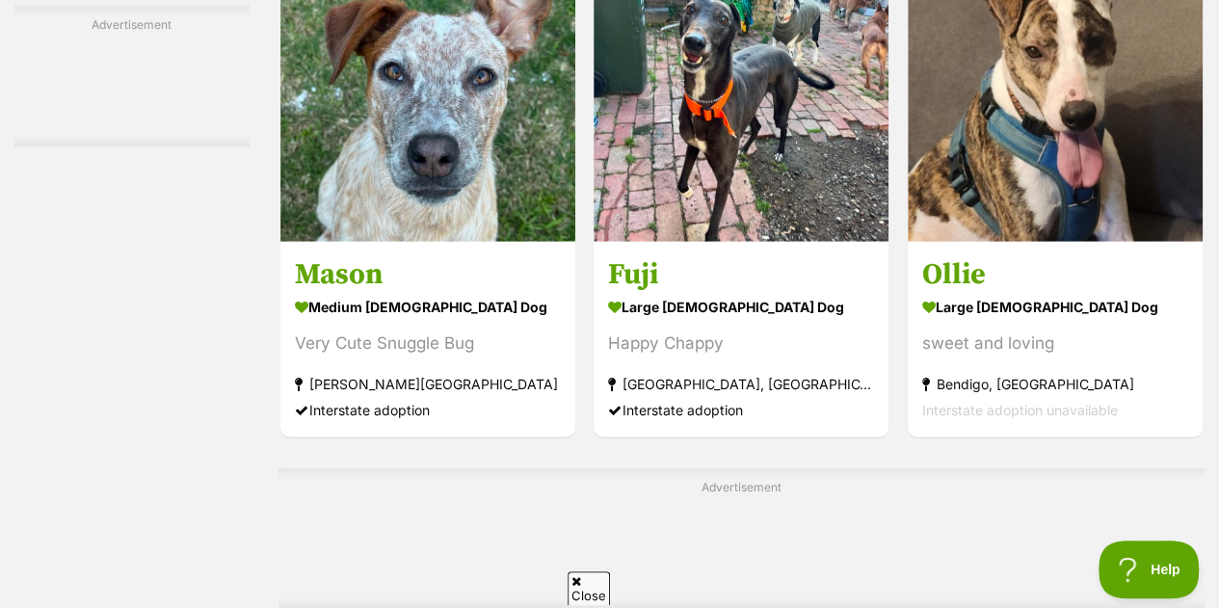
scroll to position [6172, 0]
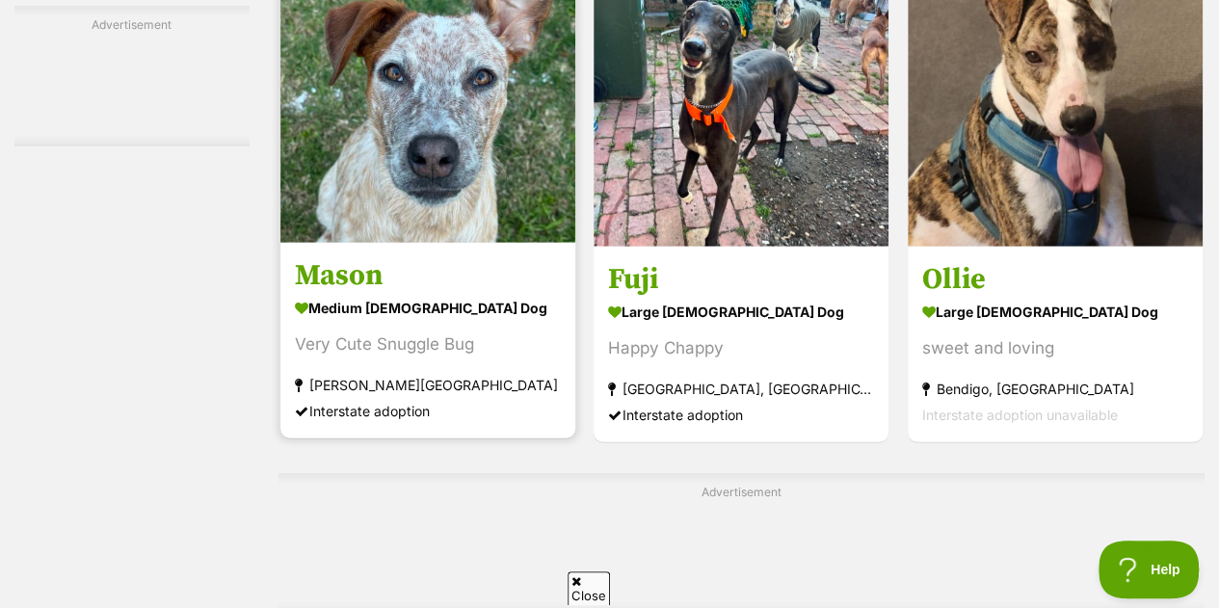
click at [391, 84] on img at bounding box center [427, 95] width 295 height 295
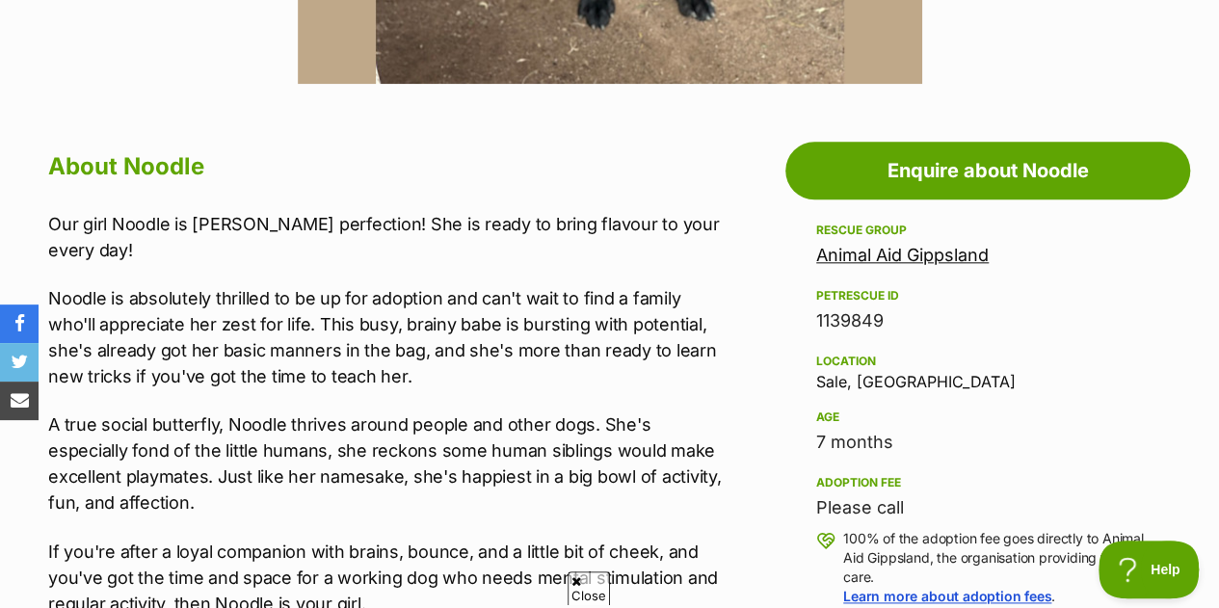
scroll to position [964, 0]
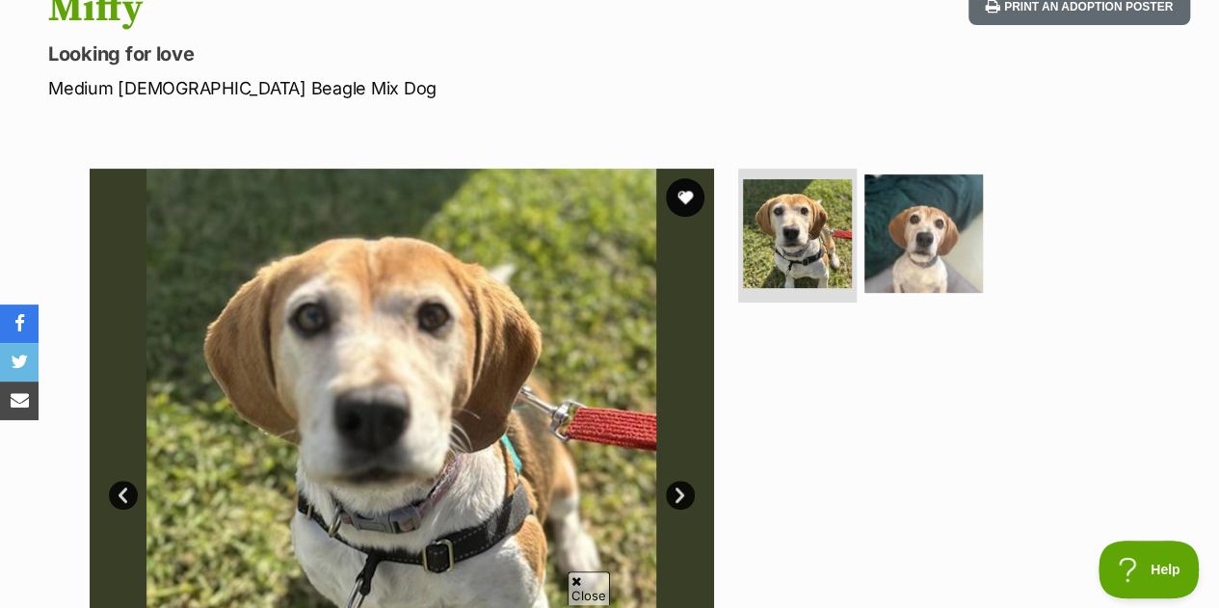
scroll to position [231, 0]
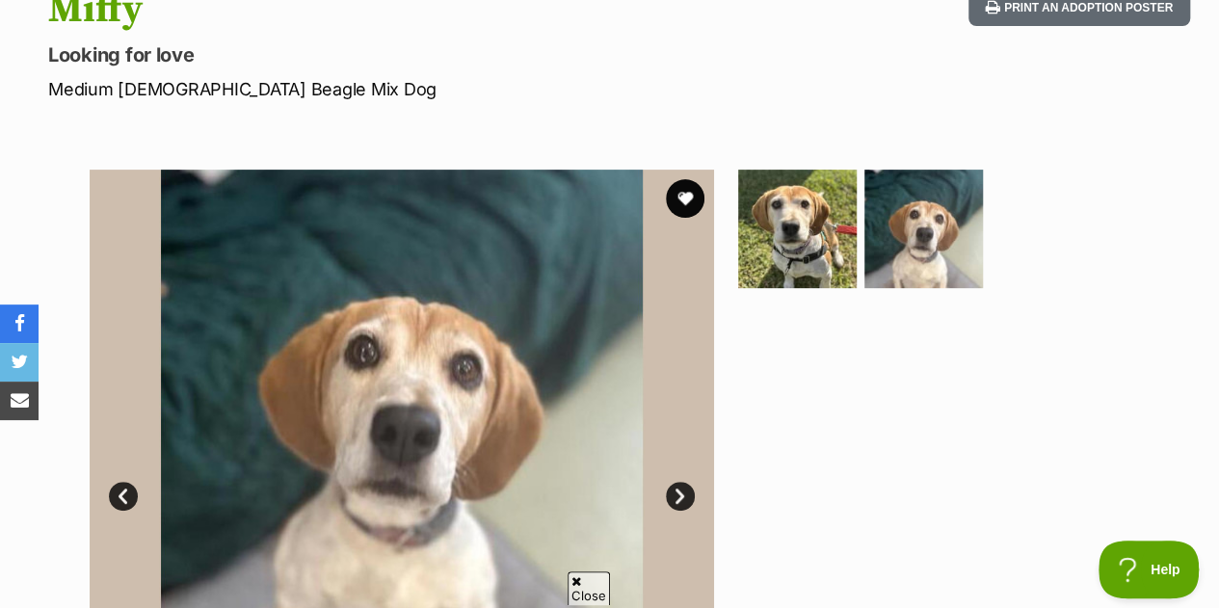
click at [12, 160] on div "Available 0 of 2 images 0 of 2 images Next Prev 1 2" at bounding box center [609, 467] width 1219 height 653
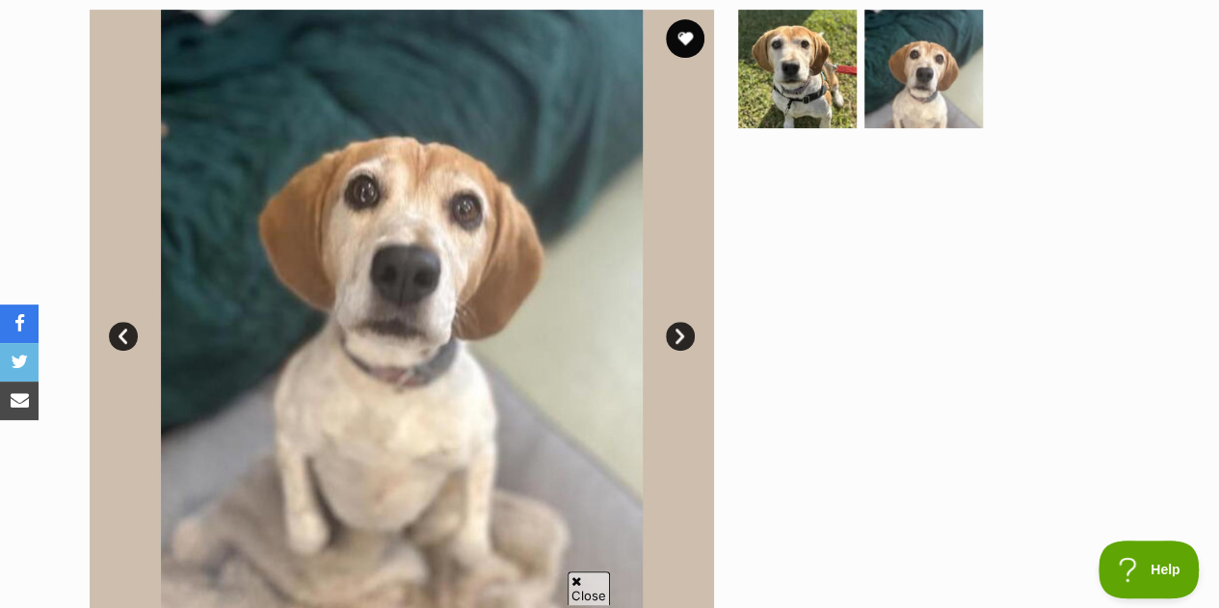
scroll to position [385, 0]
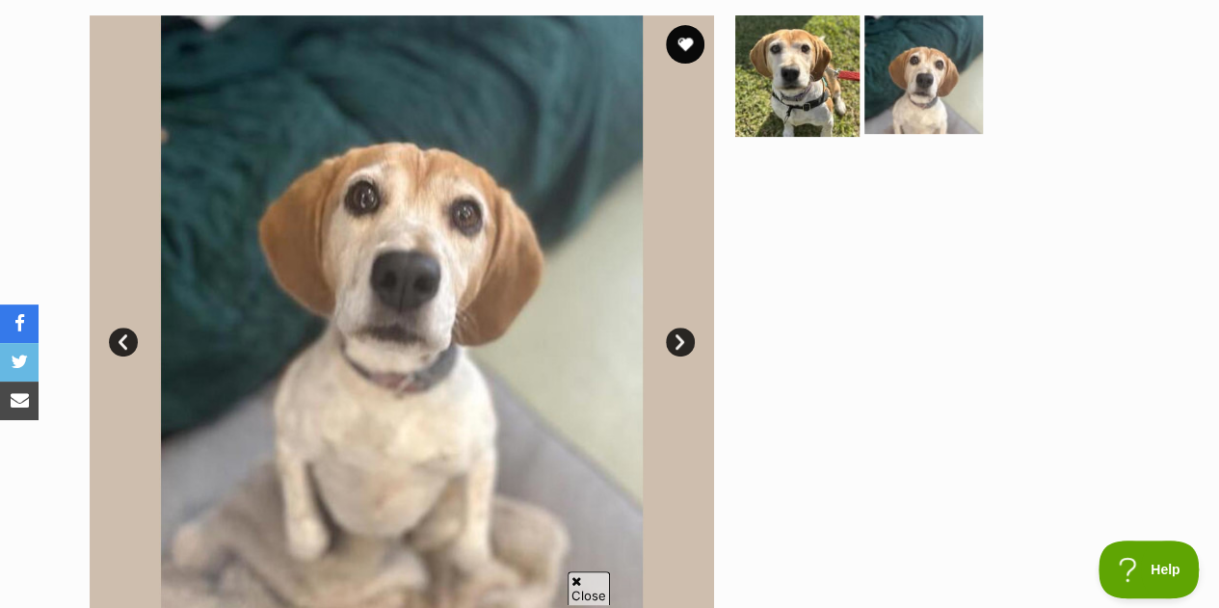
click at [794, 55] on img at bounding box center [797, 74] width 124 height 124
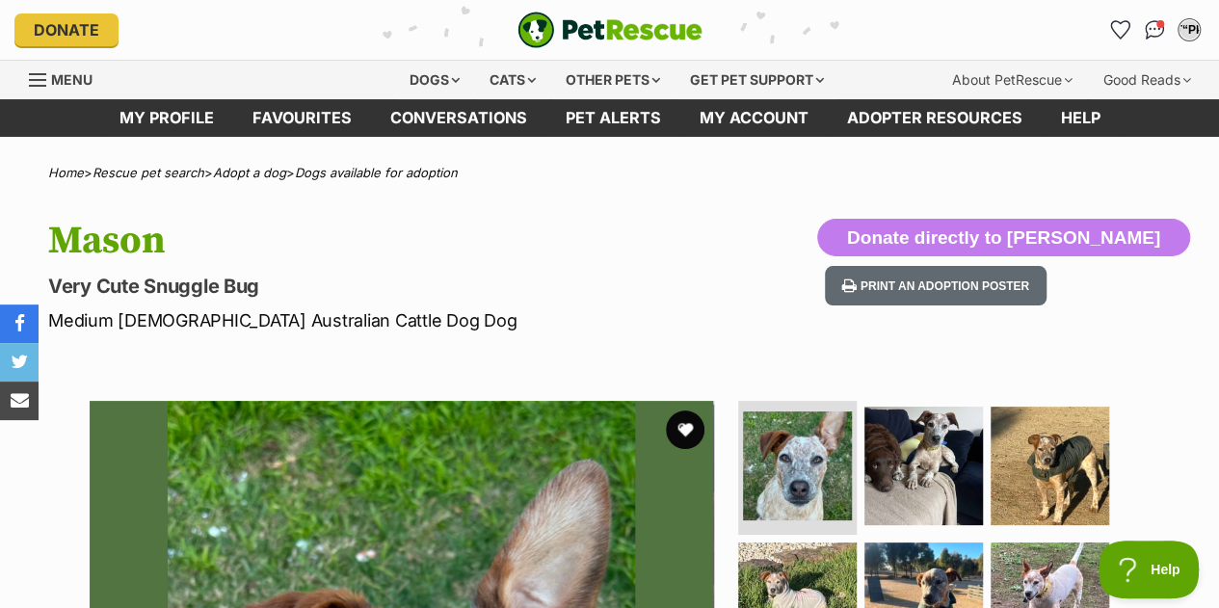
click at [560, 267] on hgroup "[PERSON_NAME] Very Cute Snuggle Bug Medium [DEMOGRAPHIC_DATA] Australian Cattle…" at bounding box center [396, 276] width 697 height 115
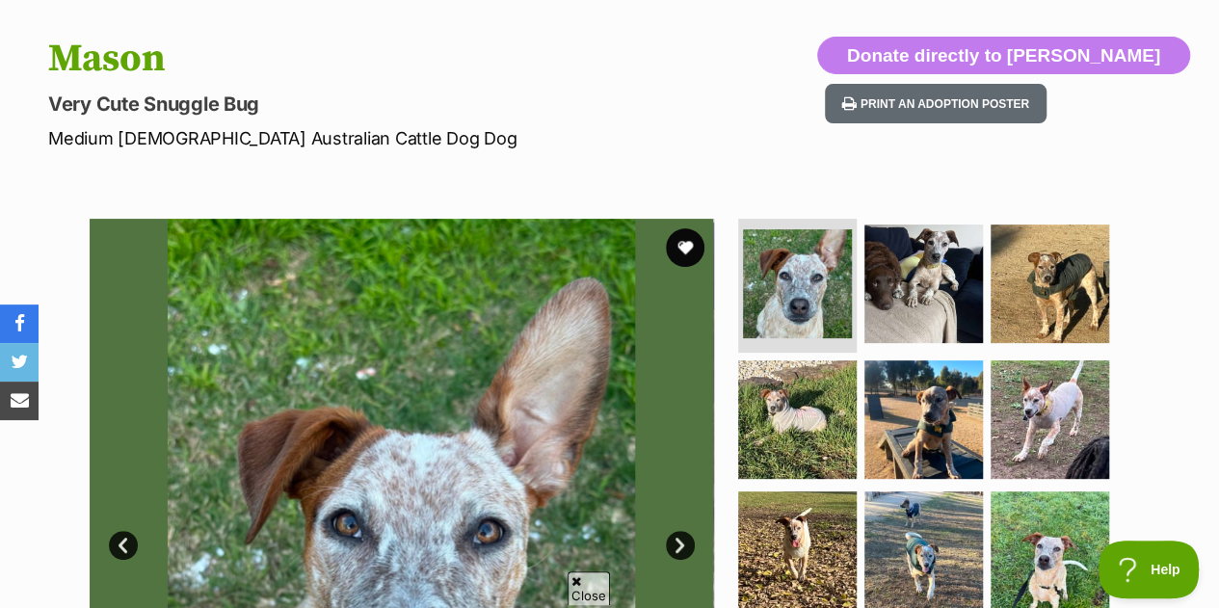
scroll to position [385, 0]
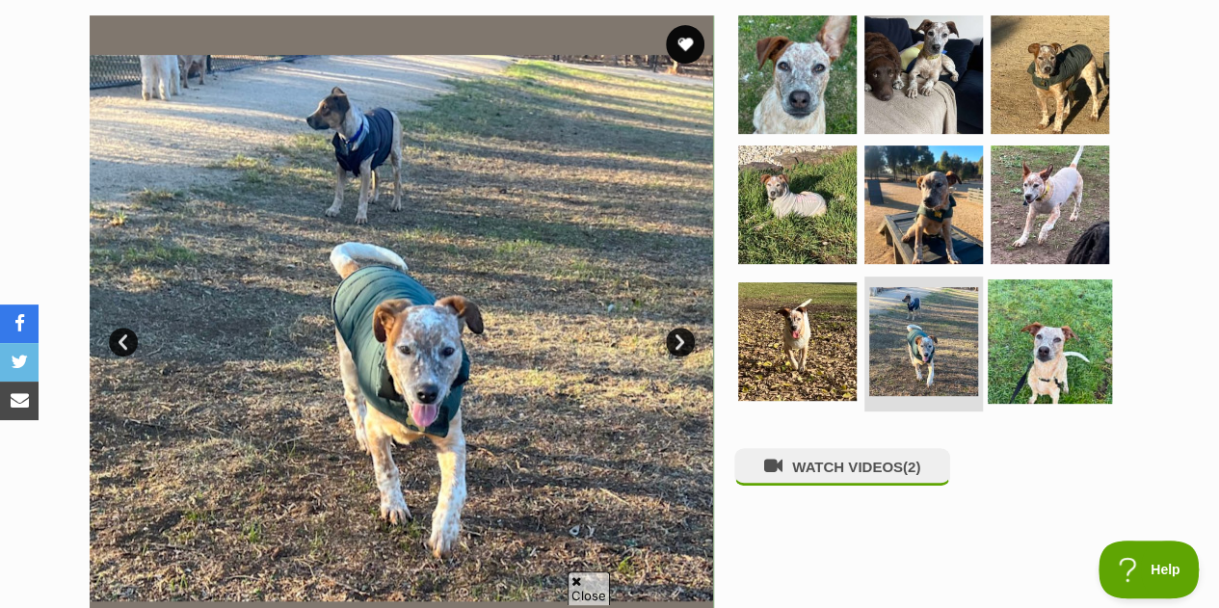
click at [1058, 394] on img at bounding box center [1050, 341] width 124 height 124
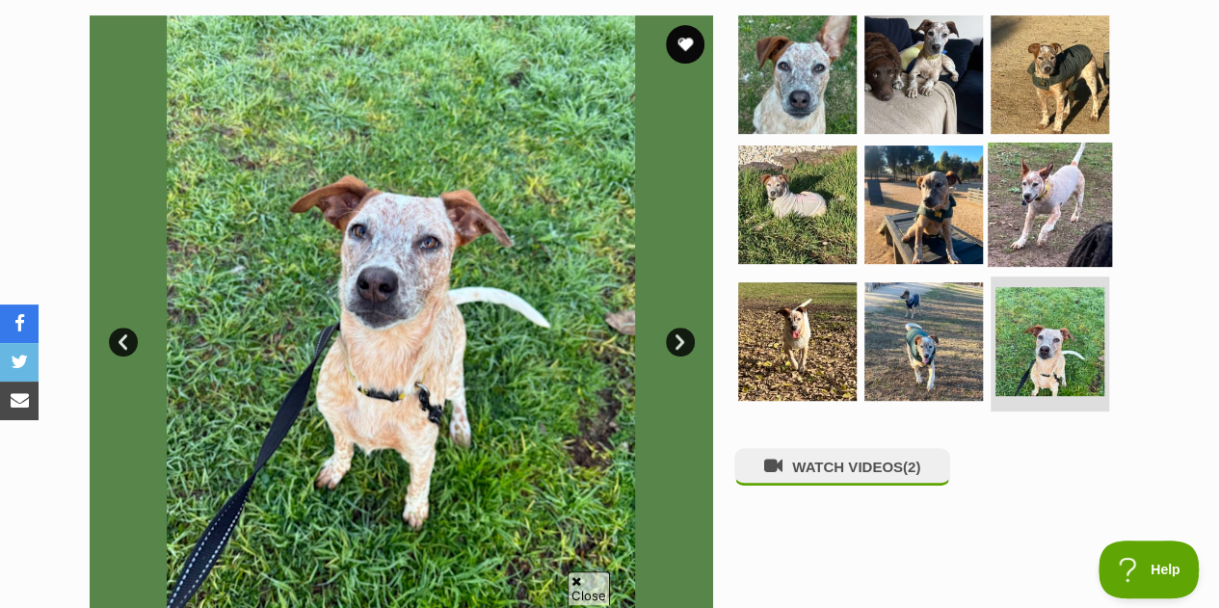
click at [1070, 196] on img at bounding box center [1050, 205] width 124 height 124
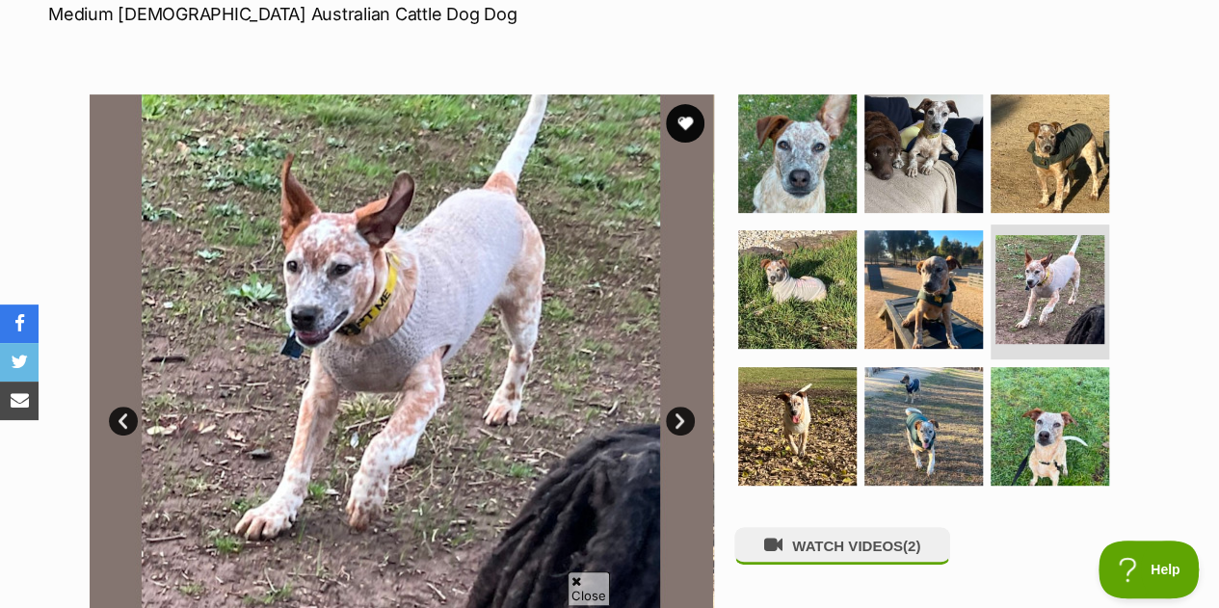
scroll to position [308, 0]
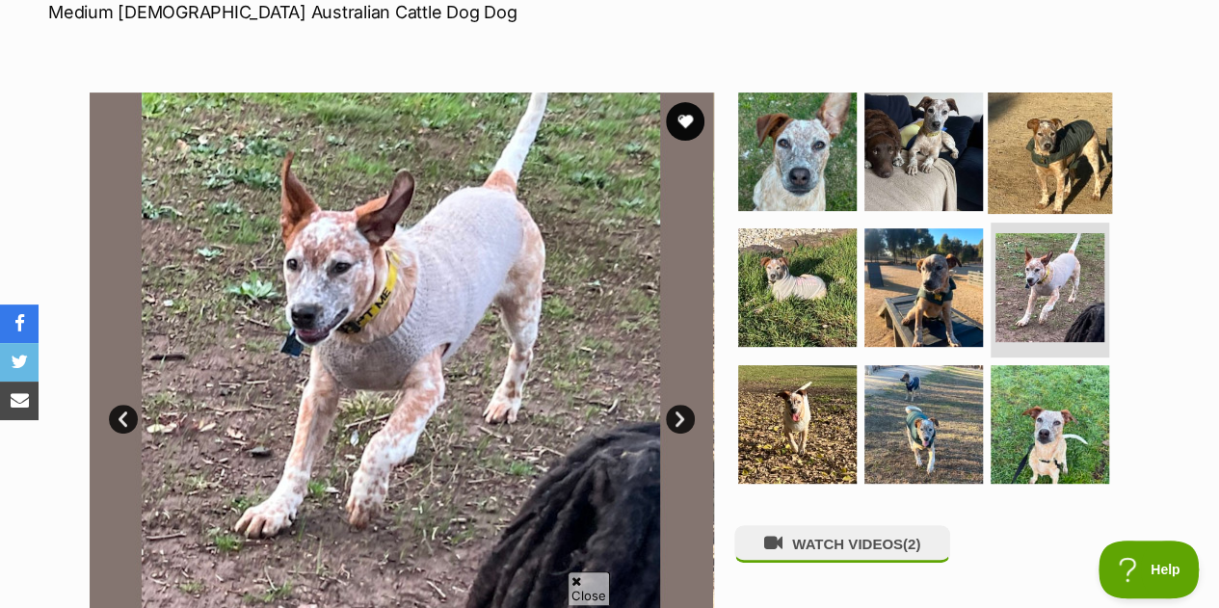
click at [1041, 204] on img at bounding box center [1050, 151] width 124 height 124
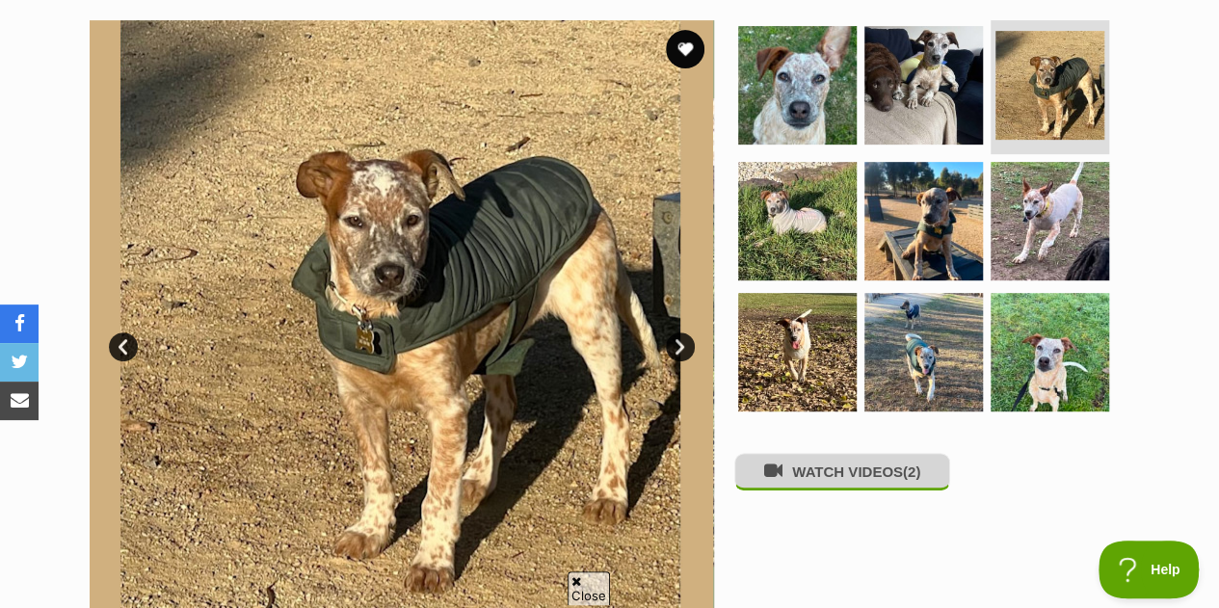
scroll to position [385, 0]
